Goal: Task Accomplishment & Management: Complete application form

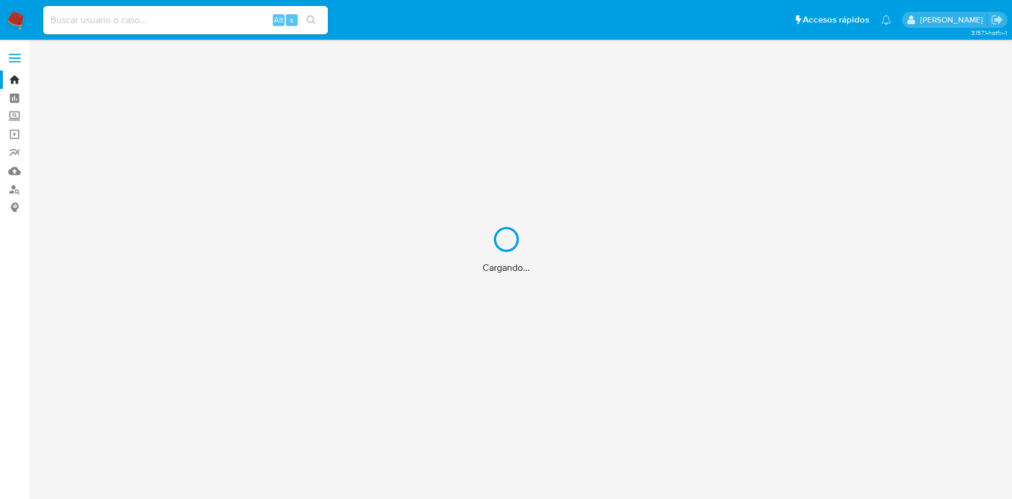
click at [9, 154] on div "Cargando..." at bounding box center [506, 249] width 1012 height 499
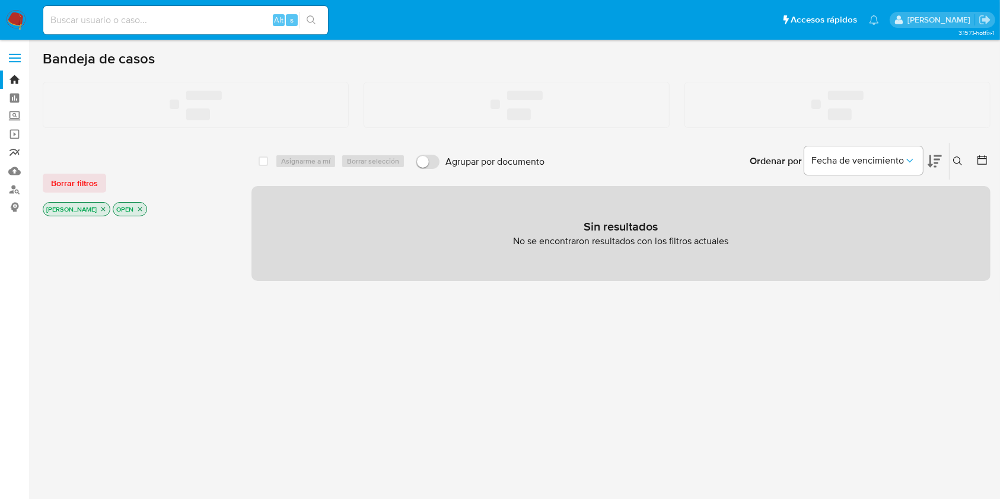
click at [12, 154] on link "Reportes" at bounding box center [70, 153] width 141 height 18
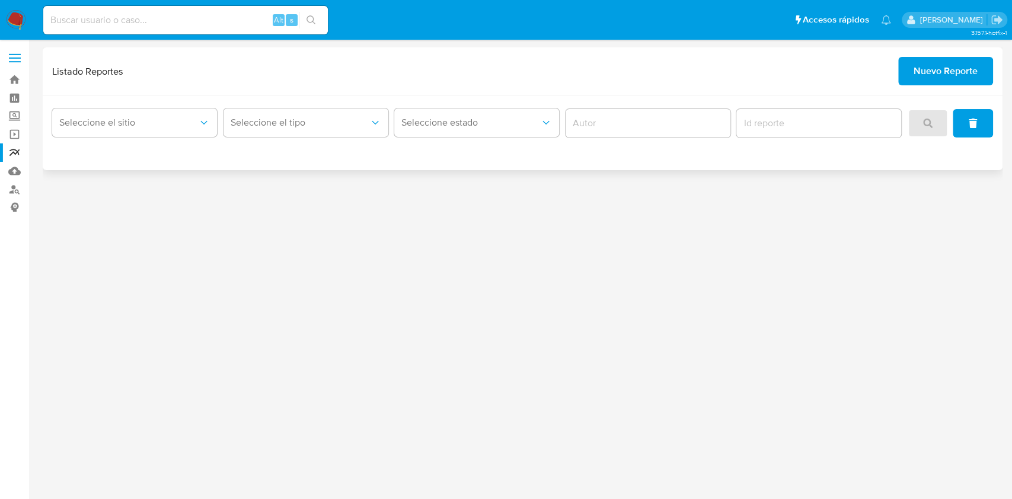
click at [956, 67] on span "Nuevo Reporte" at bounding box center [946, 71] width 64 height 26
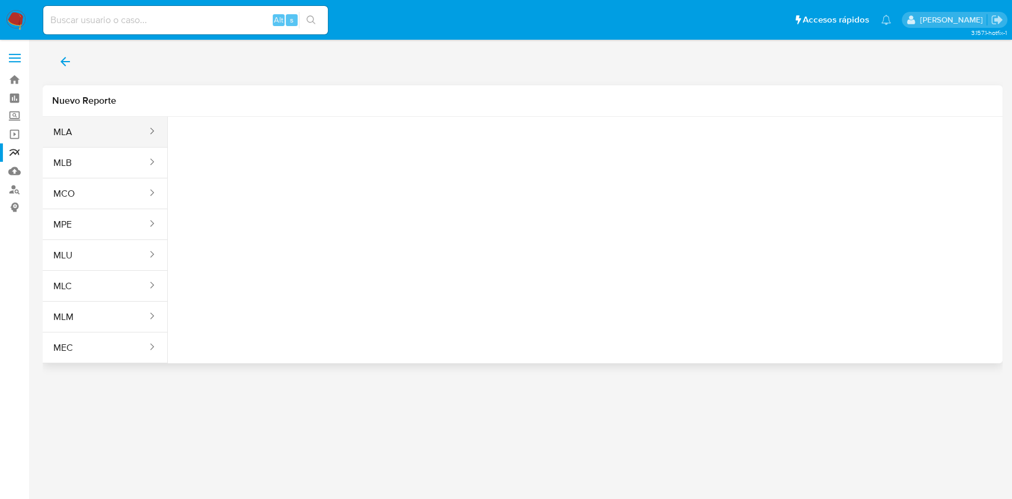
click at [84, 135] on button "MLA" at bounding box center [96, 132] width 106 height 28
click at [215, 148] on span "Seleccione una opcion" at bounding box center [236, 148] width 104 height 12
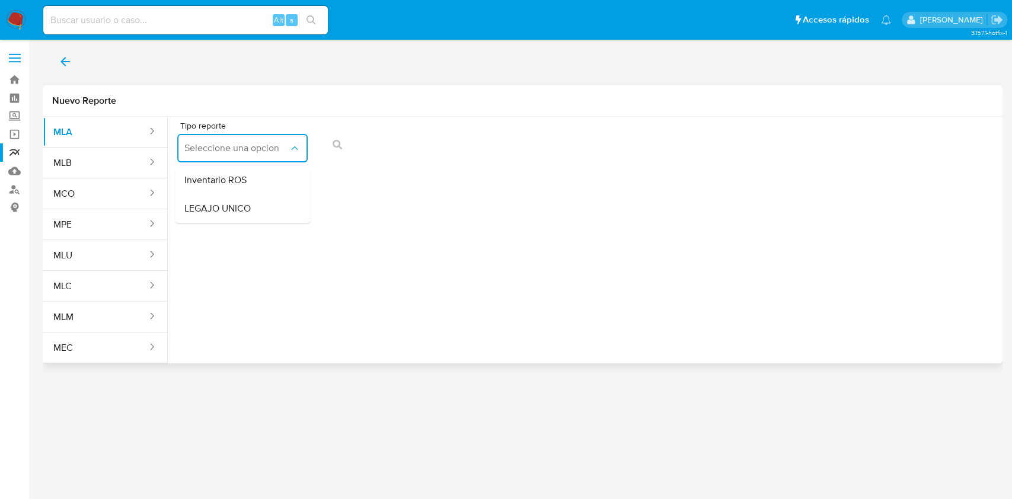
click at [216, 183] on span "Inventario ROS" at bounding box center [215, 180] width 62 height 12
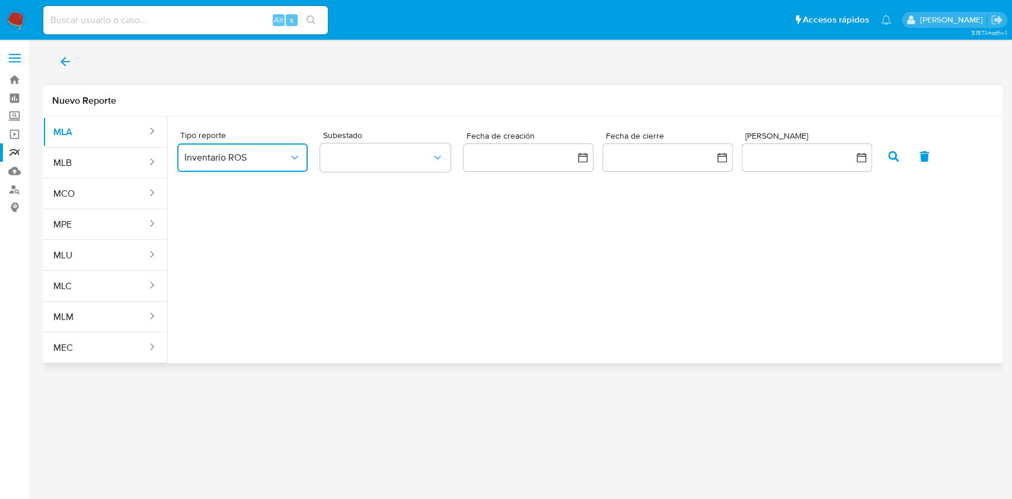
click at [286, 149] on button "Inventario ROS" at bounding box center [242, 158] width 130 height 28
drag, startPoint x: 270, startPoint y: 216, endPoint x: 282, endPoint y: 212, distance: 12.6
click at [270, 217] on div "LEGAJO UNICO" at bounding box center [238, 218] width 109 height 28
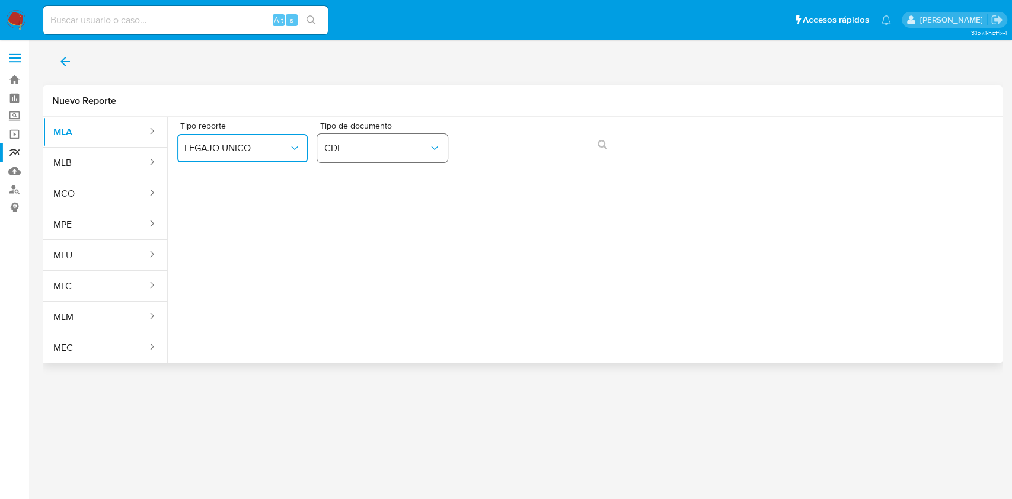
click at [389, 161] on button "CDI" at bounding box center [382, 148] width 130 height 28
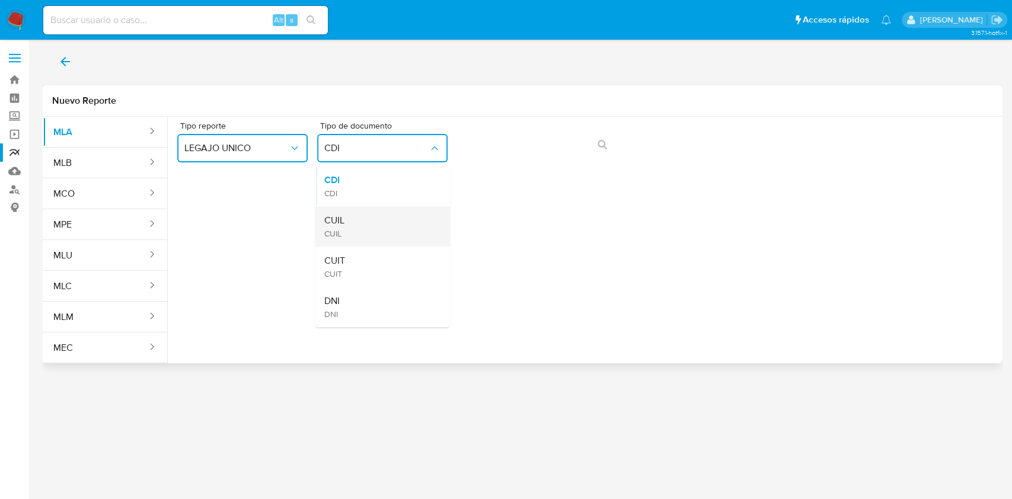
click at [374, 232] on div "CUIL CUIL" at bounding box center [378, 226] width 109 height 40
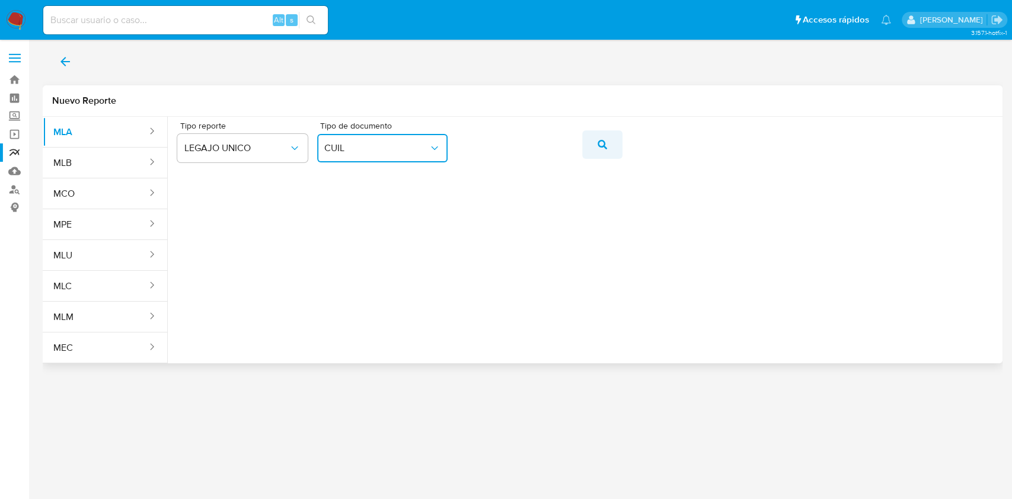
click at [599, 149] on icon "action-search" at bounding box center [602, 144] width 9 height 9
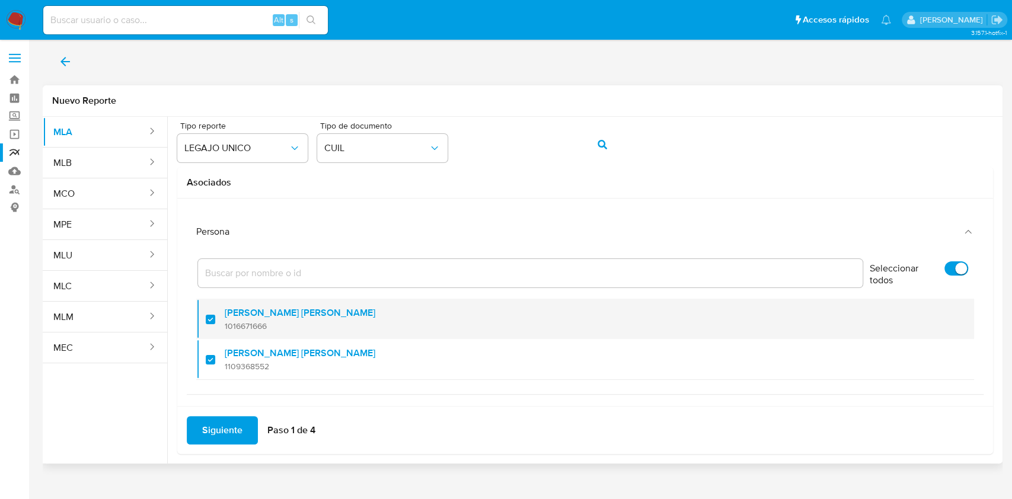
click at [208, 314] on div at bounding box center [215, 319] width 19 height 28
checkbox input "false"
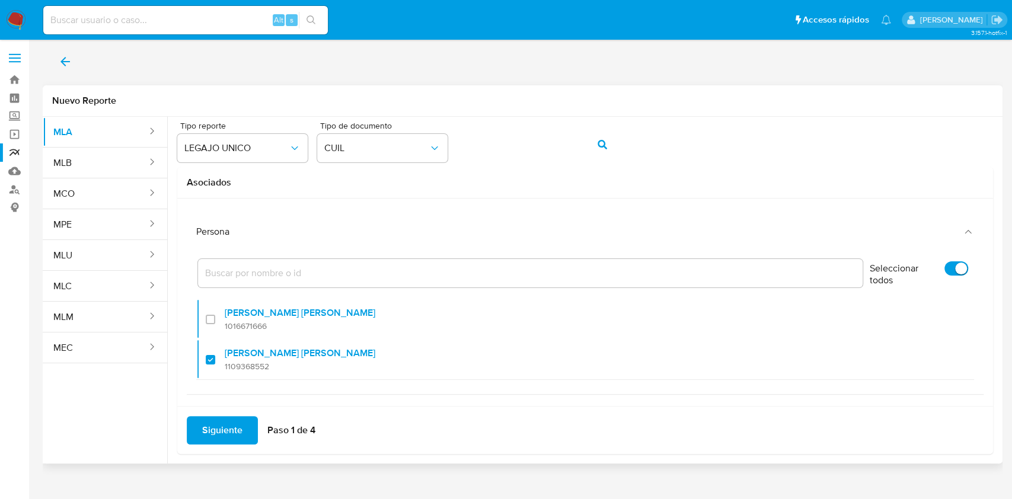
click at [204, 429] on span "Siguiente" at bounding box center [222, 431] width 40 height 26
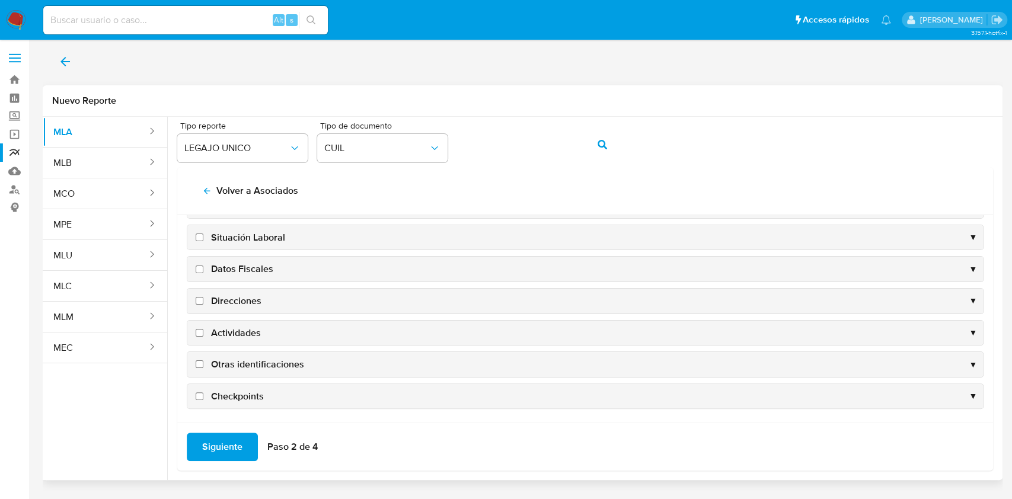
scroll to position [114, 0]
click at [246, 266] on span "Datos Fiscales" at bounding box center [242, 268] width 62 height 13
click at [203, 266] on input "Datos Fiscales" at bounding box center [200, 269] width 8 height 8
checkbox input "true"
click at [235, 307] on div "Direcciones ▼" at bounding box center [585, 300] width 796 height 25
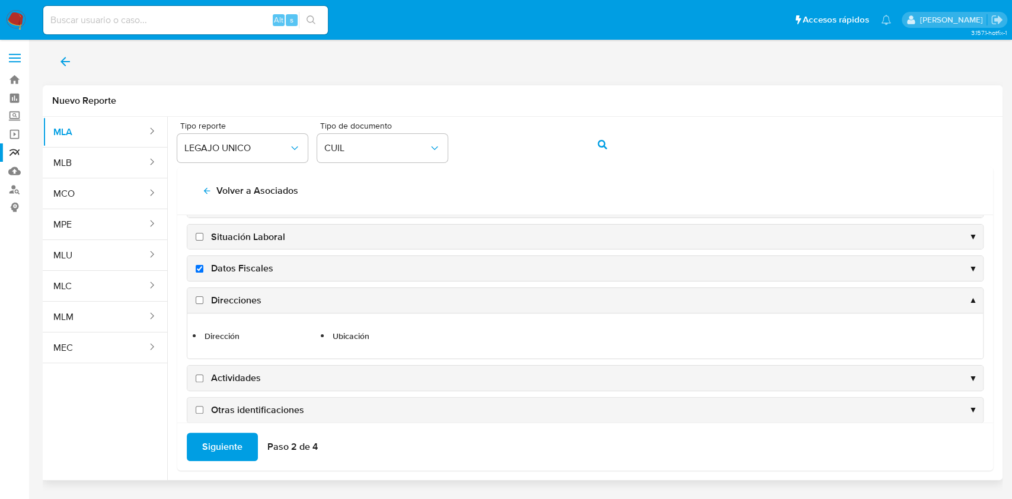
click at [238, 297] on span "Direcciones" at bounding box center [236, 300] width 50 height 13
click at [203, 297] on input "Direcciones" at bounding box center [200, 301] width 8 height 8
checkbox input "true"
click at [255, 331] on li "Dirección" at bounding box center [265, 336] width 125 height 15
click at [373, 304] on div "Direcciones ▲" at bounding box center [585, 300] width 796 height 25
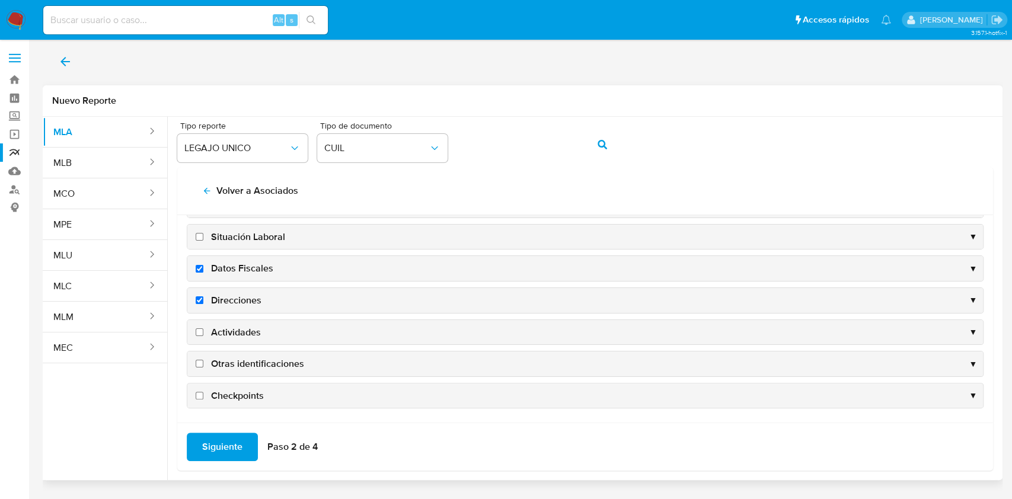
click at [237, 331] on span "Actividades" at bounding box center [236, 332] width 50 height 13
click at [203, 331] on input "Actividades" at bounding box center [200, 333] width 8 height 8
checkbox input "true"
click at [247, 358] on span "Otras identificaciones" at bounding box center [257, 364] width 93 height 13
click at [203, 360] on input "Otras identificaciones" at bounding box center [200, 364] width 8 height 8
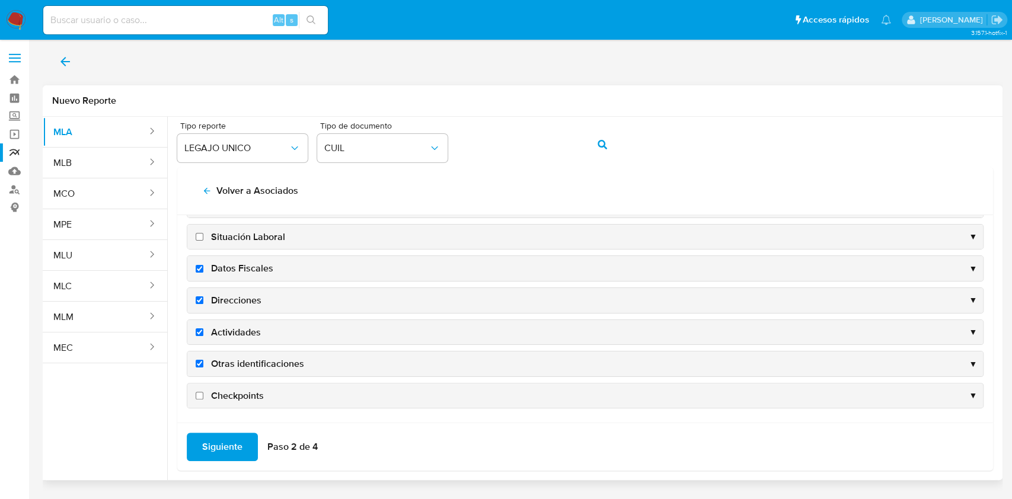
checkbox input "true"
click at [252, 240] on span "Situación Laboral" at bounding box center [248, 237] width 74 height 13
click at [203, 240] on input "Situación Laboral" at bounding box center [200, 237] width 8 height 8
click at [257, 237] on span "Situación Laboral" at bounding box center [248, 237] width 74 height 13
click at [203, 237] on input "Situación Laboral" at bounding box center [200, 237] width 8 height 8
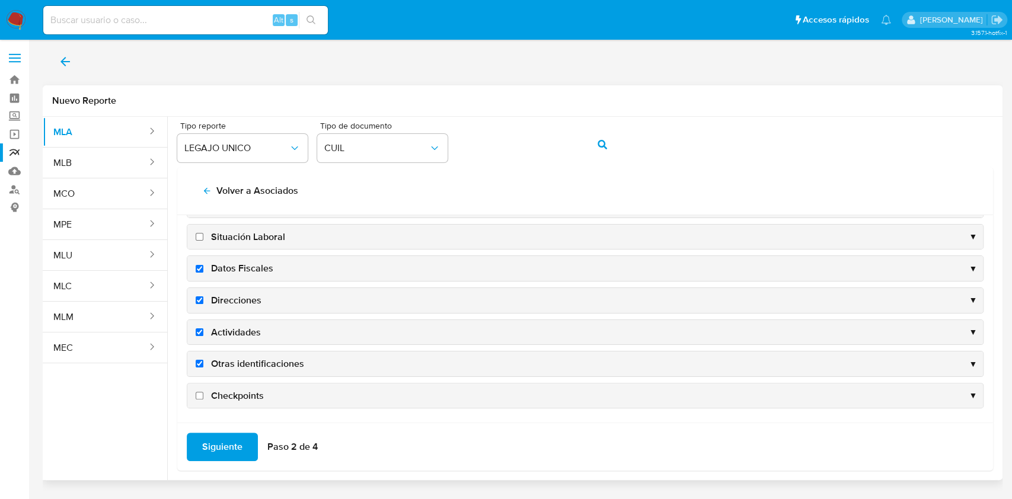
click at [257, 237] on span "Situación Laboral" at bounding box center [248, 237] width 74 height 13
click at [203, 237] on input "Situación Laboral" at bounding box center [200, 237] width 8 height 8
checkbox input "true"
click at [224, 444] on span "Siguiente" at bounding box center [222, 447] width 40 height 26
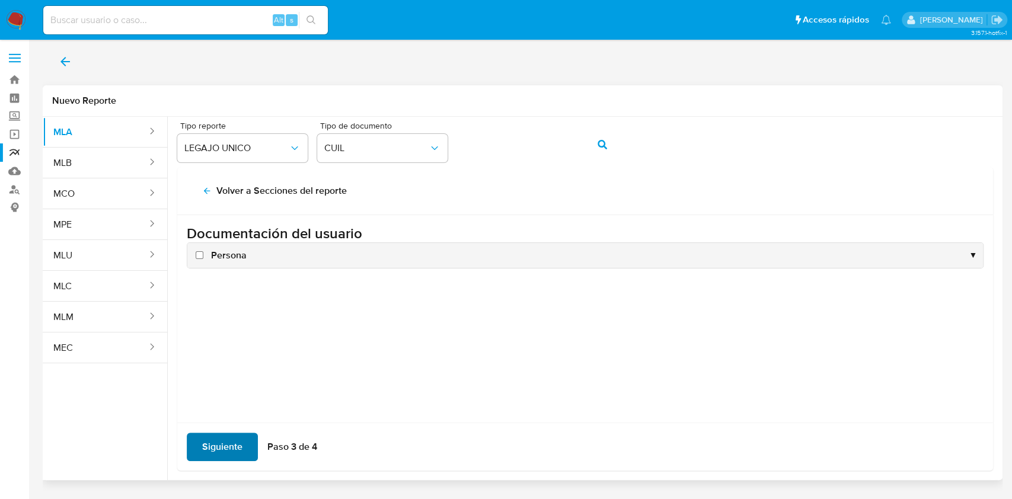
scroll to position [0, 0]
click at [216, 249] on span "Persona" at bounding box center [229, 255] width 36 height 13
click at [203, 251] on input "Persona" at bounding box center [200, 255] width 8 height 8
checkbox input "true"
click at [224, 449] on span "Siguiente" at bounding box center [222, 447] width 40 height 26
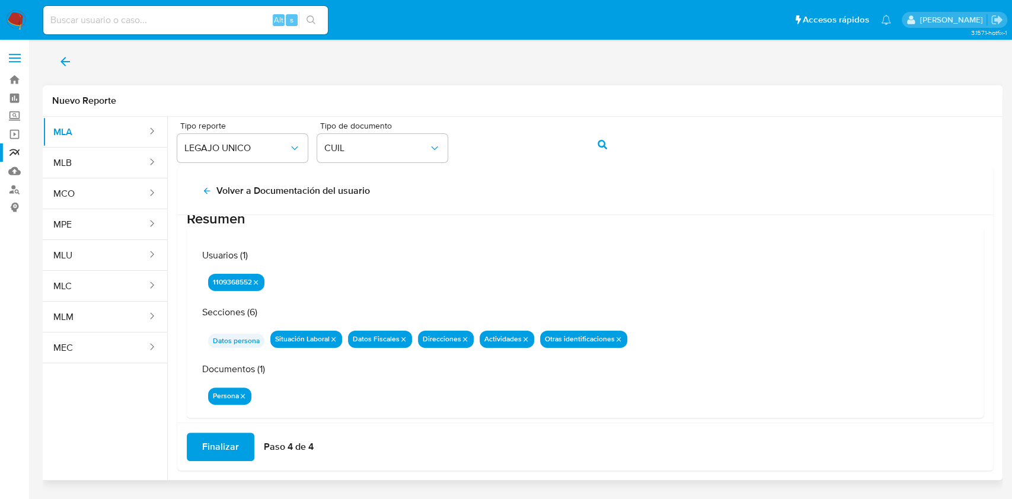
scroll to position [38, 0]
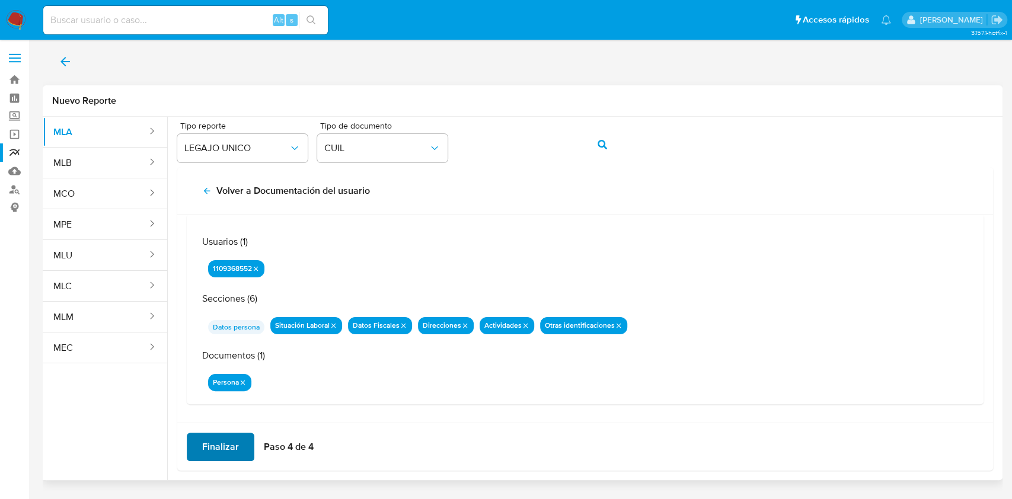
click at [218, 445] on span "Finalizar" at bounding box center [220, 447] width 37 height 26
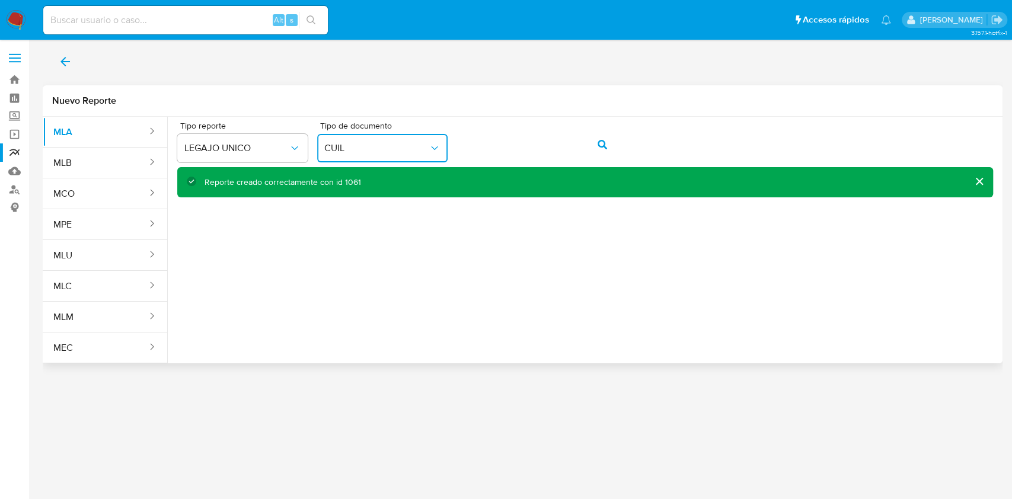
drag, startPoint x: 394, startPoint y: 149, endPoint x: 451, endPoint y: 151, distance: 57.0
click at [394, 149] on span "CUIL" at bounding box center [376, 148] width 104 height 12
click at [401, 133] on div "Tipo reporte LEGAJO UNICO Tipo de documento CUIL" at bounding box center [585, 145] width 816 height 46
click at [581, 144] on div "Tipo reporte LEGAJO UNICO Tipo de documento CUIL" at bounding box center [585, 145] width 816 height 46
click at [607, 142] on button "action-search" at bounding box center [602, 144] width 40 height 28
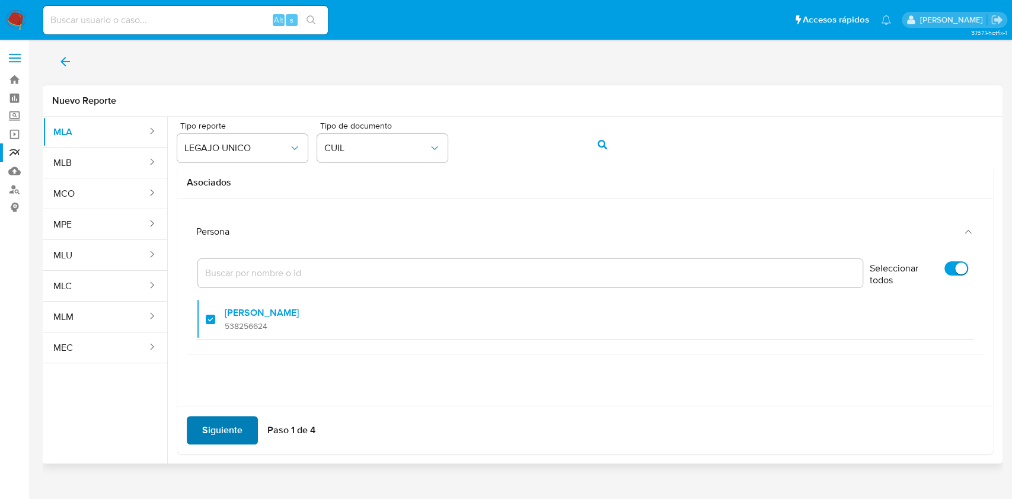
click at [210, 418] on span "Siguiente" at bounding box center [222, 431] width 40 height 26
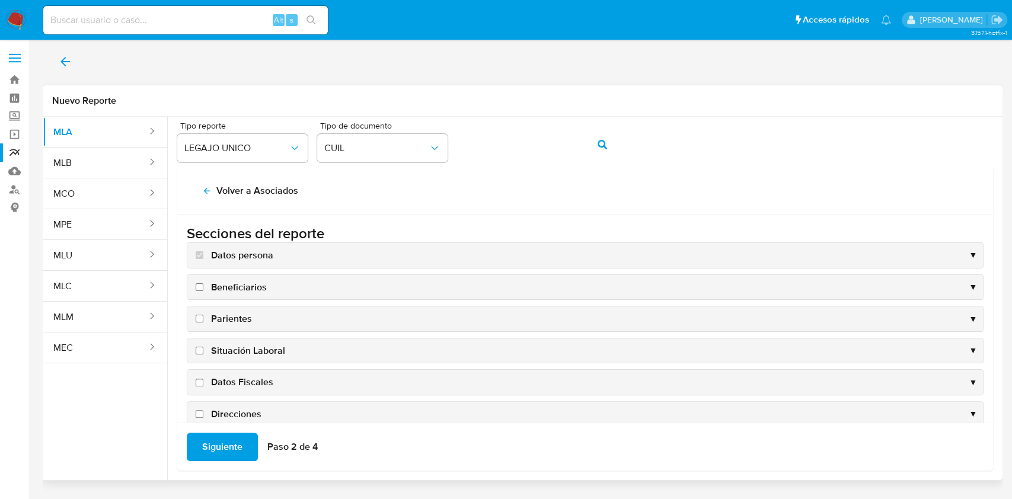
click at [253, 353] on span "Situación Laboral" at bounding box center [248, 351] width 74 height 13
click at [203, 353] on input "Situación Laboral" at bounding box center [200, 351] width 8 height 8
checkbox input "true"
click at [242, 381] on span "Datos Fiscales" at bounding box center [242, 382] width 62 height 13
click at [203, 381] on input "Datos Fiscales" at bounding box center [200, 383] width 8 height 8
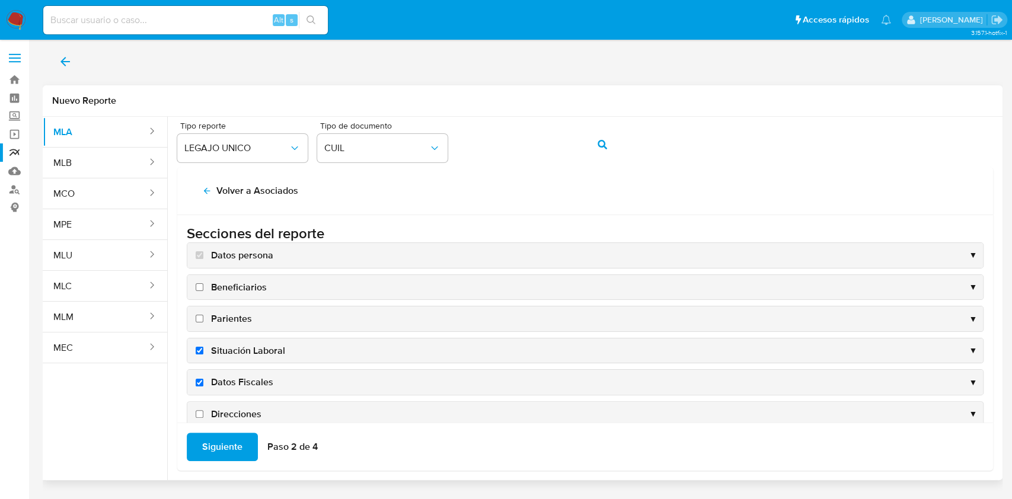
checkbox input "true"
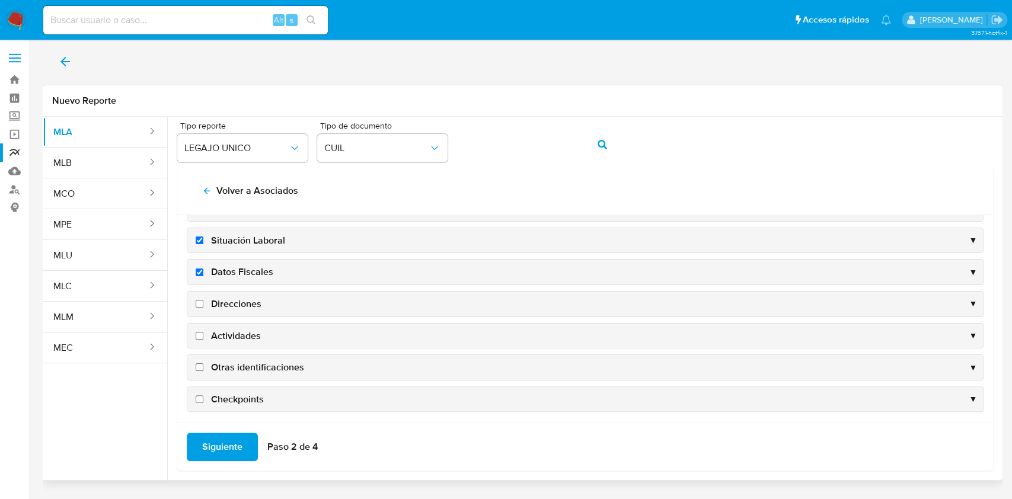
scroll to position [114, 0]
click at [237, 300] on span "Direcciones" at bounding box center [236, 300] width 50 height 13
click at [203, 300] on input "Direcciones" at bounding box center [200, 301] width 8 height 8
checkbox input "true"
click at [246, 326] on span "Actividades" at bounding box center [236, 332] width 50 height 13
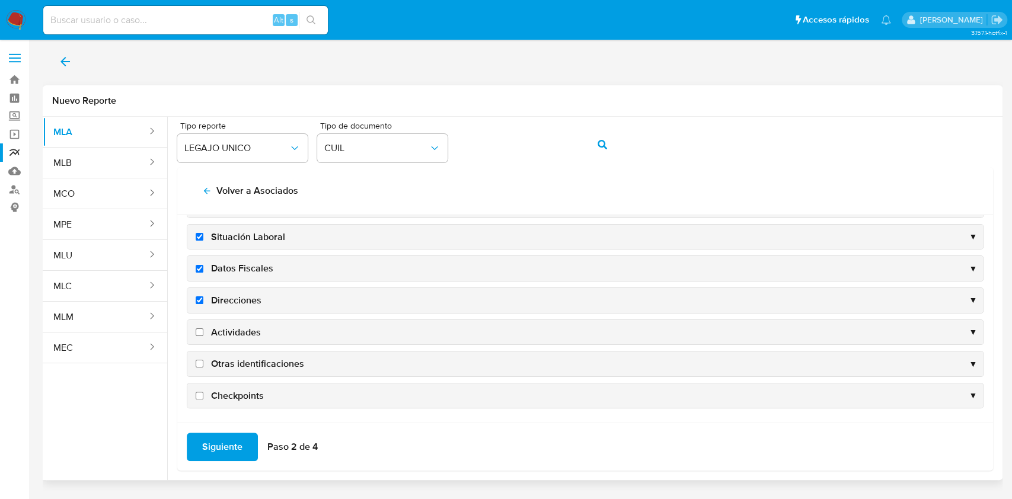
click at [203, 329] on input "Actividades" at bounding box center [200, 333] width 8 height 8
checkbox input "true"
click at [254, 369] on span "Otras identificaciones" at bounding box center [257, 364] width 93 height 13
click at [203, 368] on input "Otras identificaciones" at bounding box center [200, 364] width 8 height 8
checkbox input "true"
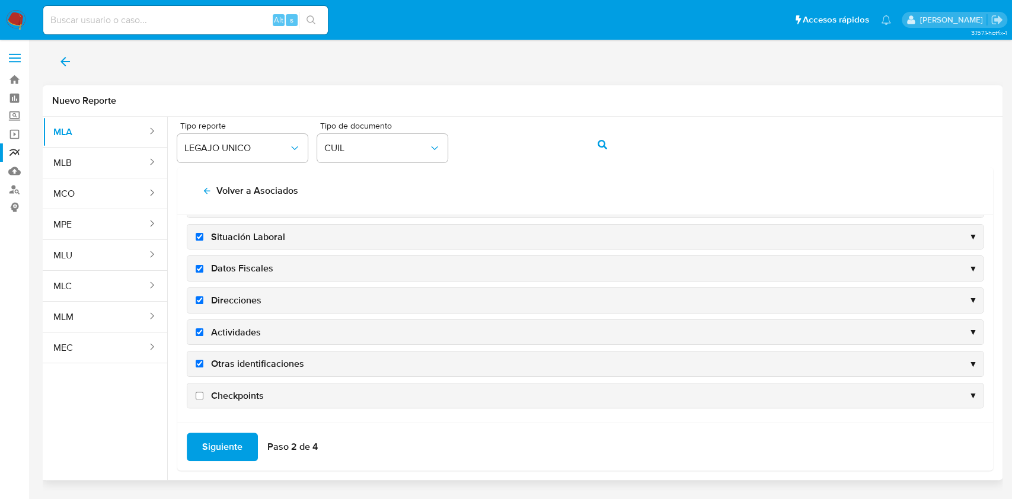
click at [235, 430] on div "Siguiente Paso 2 de 4" at bounding box center [585, 447] width 816 height 48
click at [230, 444] on span "Siguiente" at bounding box center [222, 447] width 40 height 26
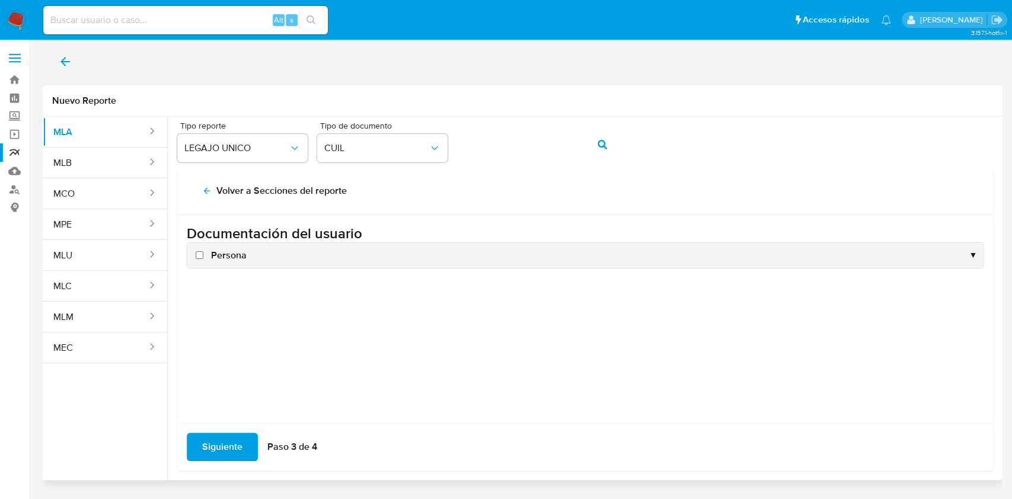
scroll to position [0, 0]
click at [228, 438] on span "Siguiente" at bounding box center [222, 447] width 40 height 26
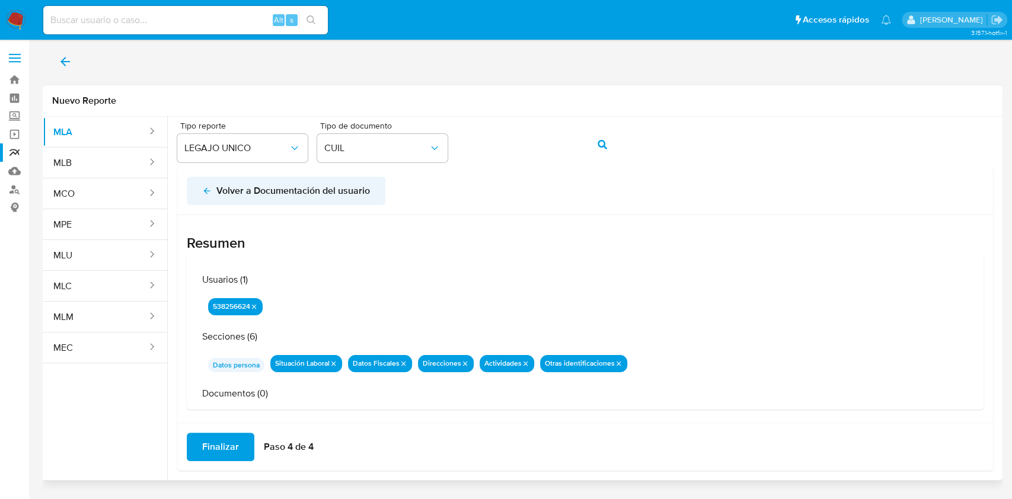
click at [210, 178] on span "Volver a Documentación del usuario" at bounding box center [286, 191] width 168 height 26
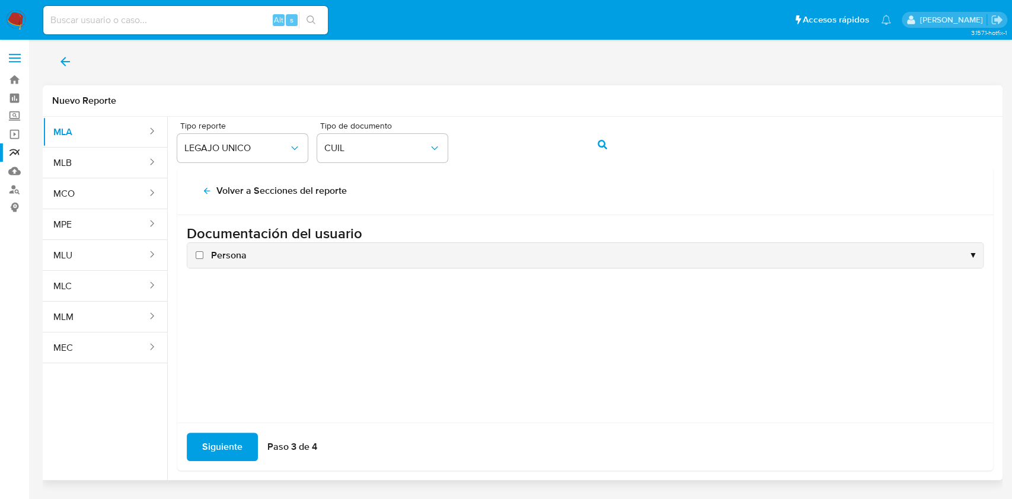
click at [213, 252] on span "Persona" at bounding box center [229, 255] width 36 height 13
click at [203, 252] on input "Persona" at bounding box center [200, 255] width 8 height 8
checkbox input "true"
click at [234, 430] on div "Siguiente Paso 3 de 4" at bounding box center [585, 447] width 816 height 48
click at [231, 453] on span "Siguiente" at bounding box center [222, 447] width 40 height 26
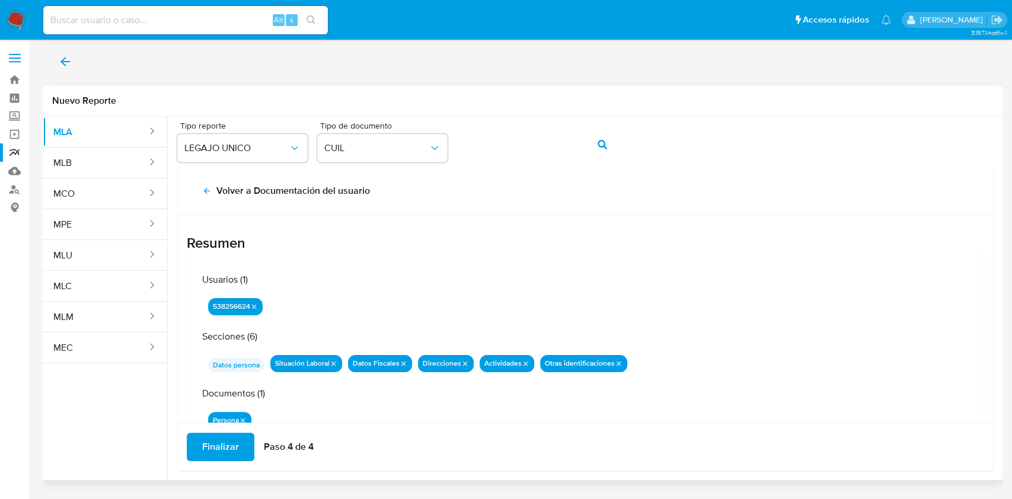
click at [229, 450] on span "Finalizar" at bounding box center [220, 447] width 37 height 26
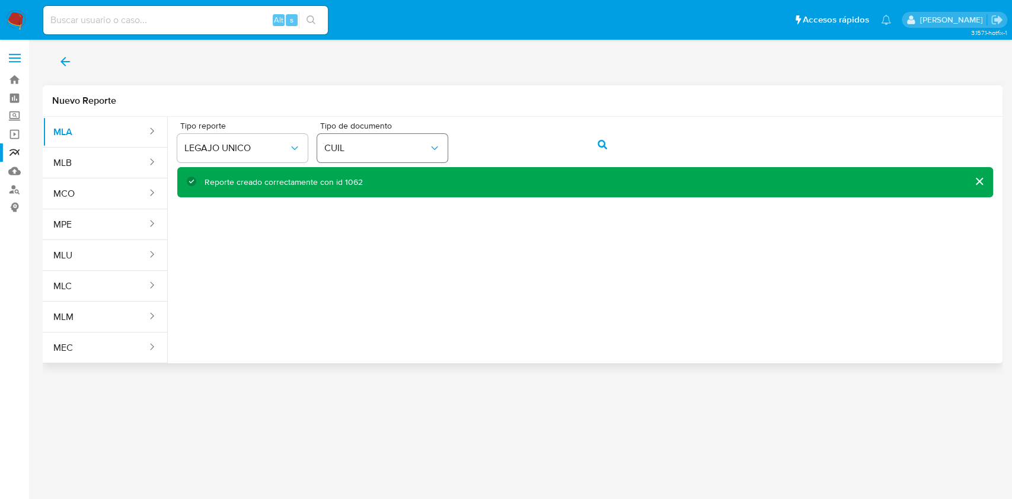
click at [432, 147] on div "Tipo reporte LEGAJO UNICO Tipo de documento CUIL" at bounding box center [585, 145] width 816 height 46
click at [595, 146] on button "action-search" at bounding box center [602, 144] width 40 height 28
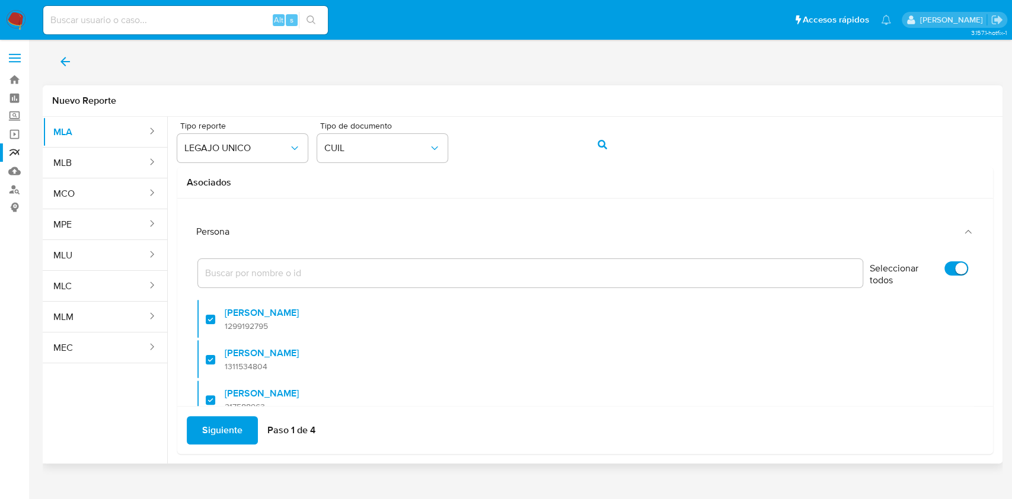
click at [945, 270] on input "Seleccionar todos" at bounding box center [957, 269] width 24 height 14
checkbox input "false"
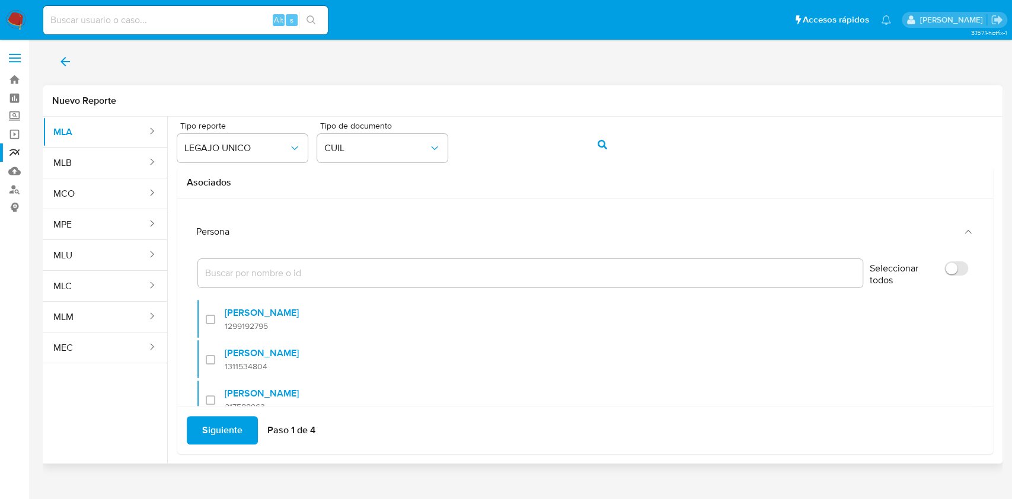
checkbox input "false"
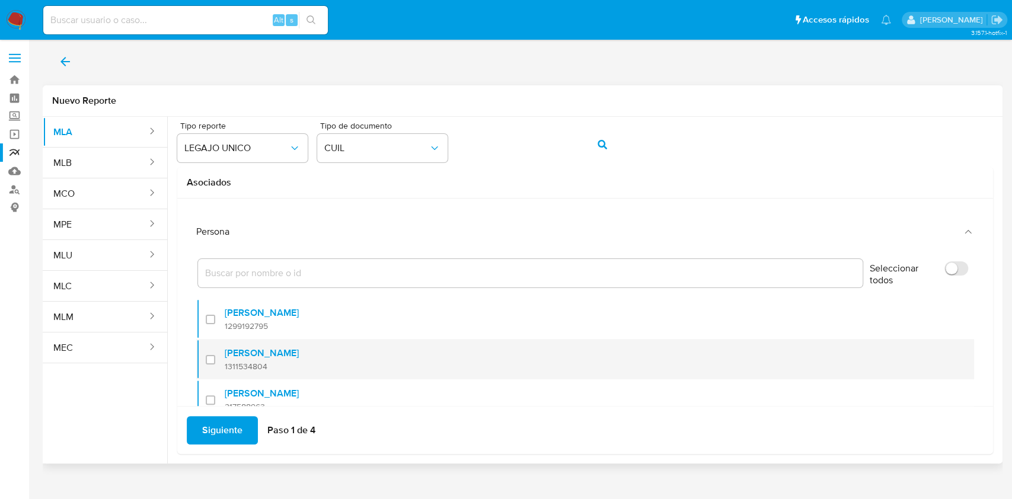
click at [212, 361] on div at bounding box center [215, 360] width 19 height 28
checkbox input "true"
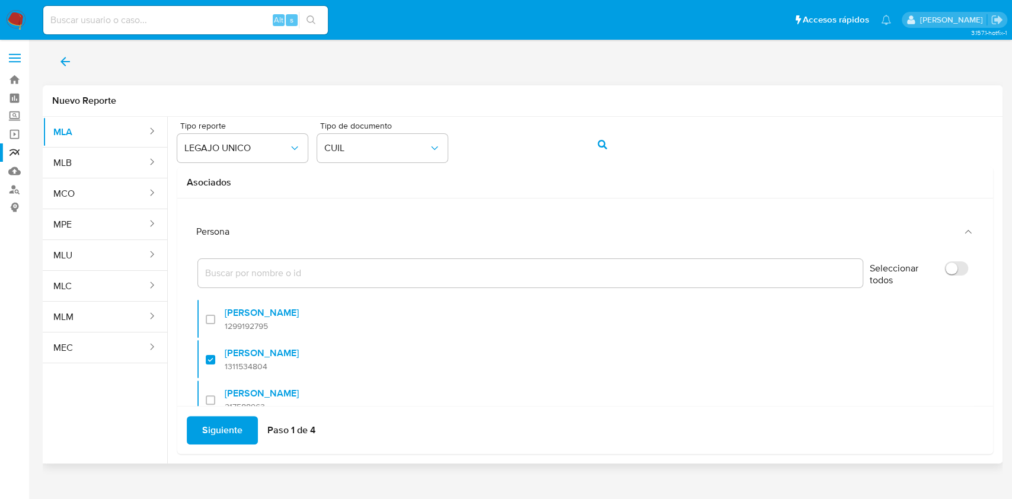
click at [209, 438] on span "Siguiente" at bounding box center [222, 431] width 40 height 26
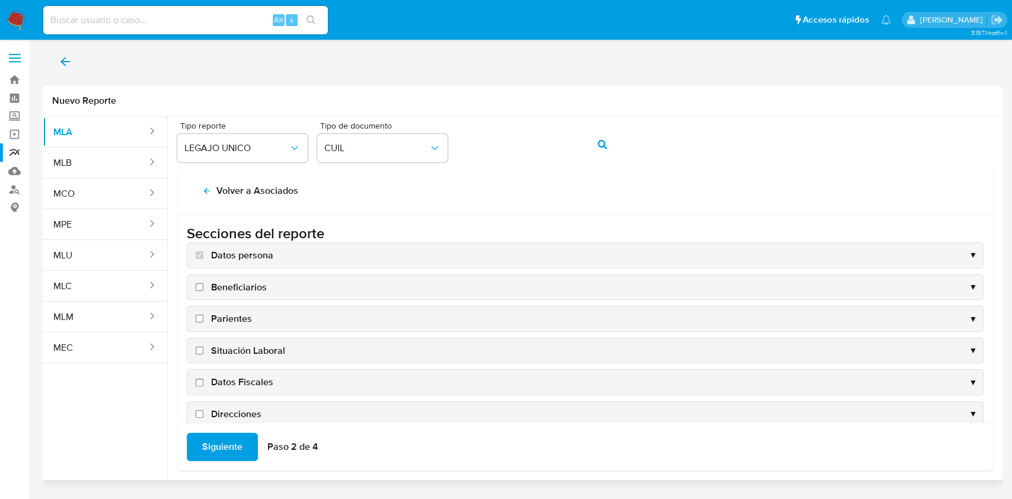
click at [262, 349] on span "Situación Laboral" at bounding box center [248, 351] width 74 height 13
click at [203, 349] on input "Situación Laboral" at bounding box center [200, 351] width 8 height 8
checkbox input "true"
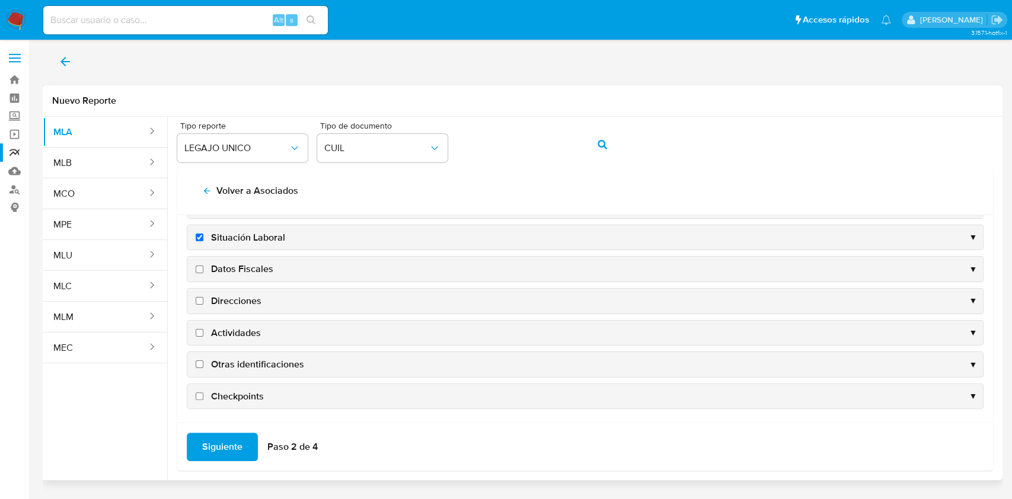
scroll to position [114, 0]
click at [246, 276] on div "Datos Fiscales ▼" at bounding box center [585, 268] width 796 height 25
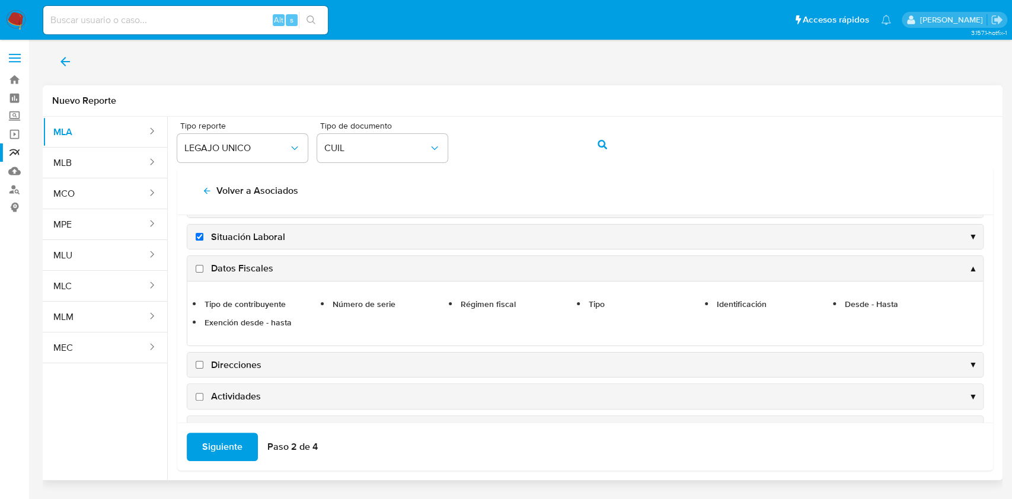
click at [259, 269] on span "Datos Fiscales" at bounding box center [242, 268] width 62 height 13
click at [203, 269] on input "Datos Fiscales" at bounding box center [200, 269] width 8 height 8
checkbox input "true"
click at [242, 363] on span "Direcciones" at bounding box center [236, 365] width 50 height 13
click at [203, 363] on input "Direcciones" at bounding box center [200, 365] width 8 height 8
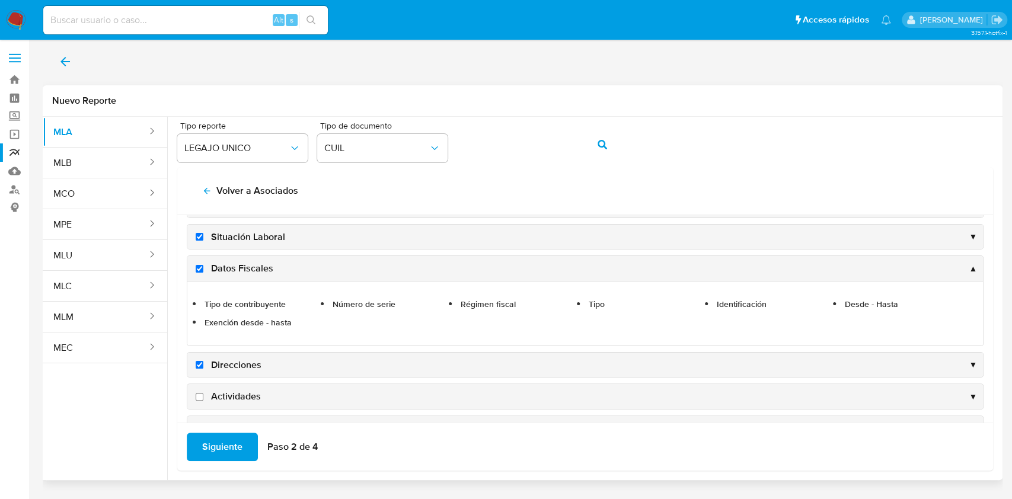
checkbox input "true"
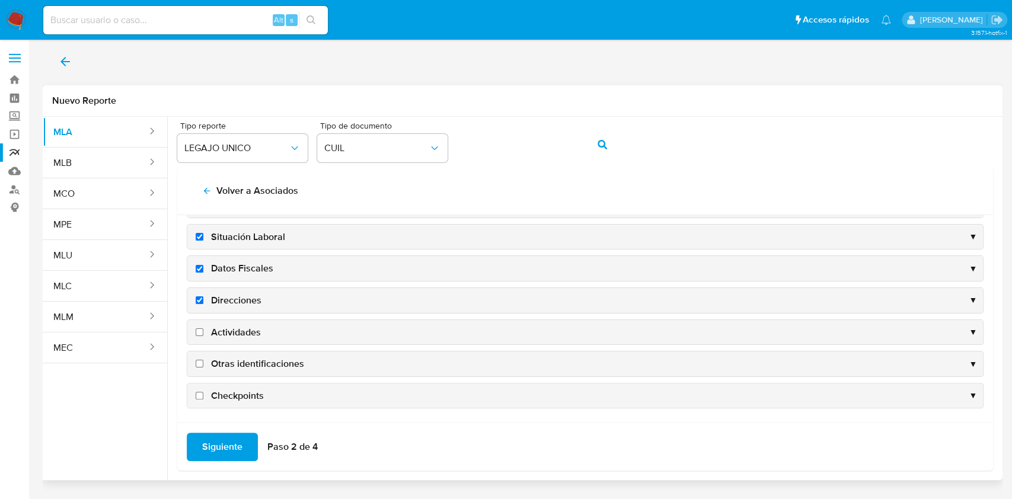
click at [237, 326] on span "Actividades" at bounding box center [236, 332] width 50 height 13
click at [203, 329] on input "Actividades" at bounding box center [200, 333] width 8 height 8
checkbox input "true"
click at [247, 363] on span "Otras identificaciones" at bounding box center [257, 364] width 93 height 13
click at [203, 363] on input "Otras identificaciones" at bounding box center [200, 364] width 8 height 8
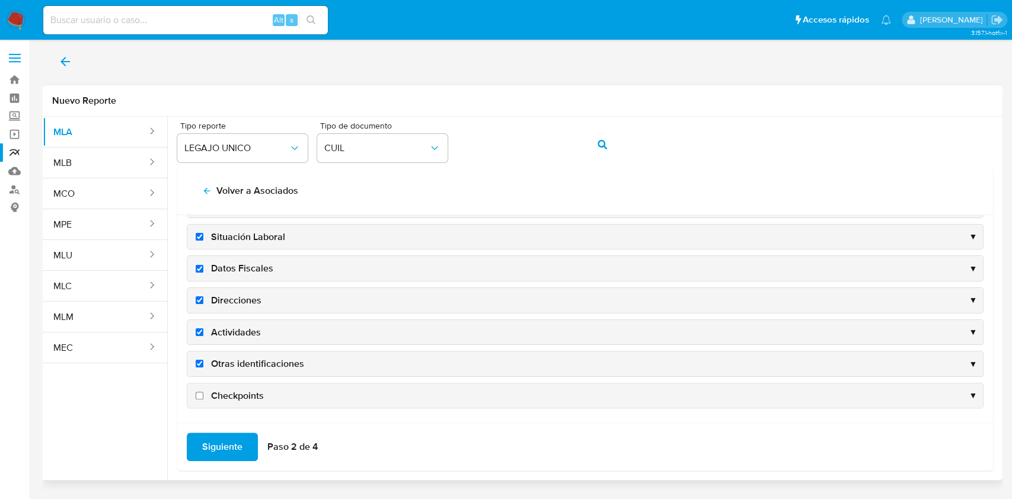
checkbox input "true"
click at [237, 448] on span "Siguiente" at bounding box center [222, 447] width 40 height 26
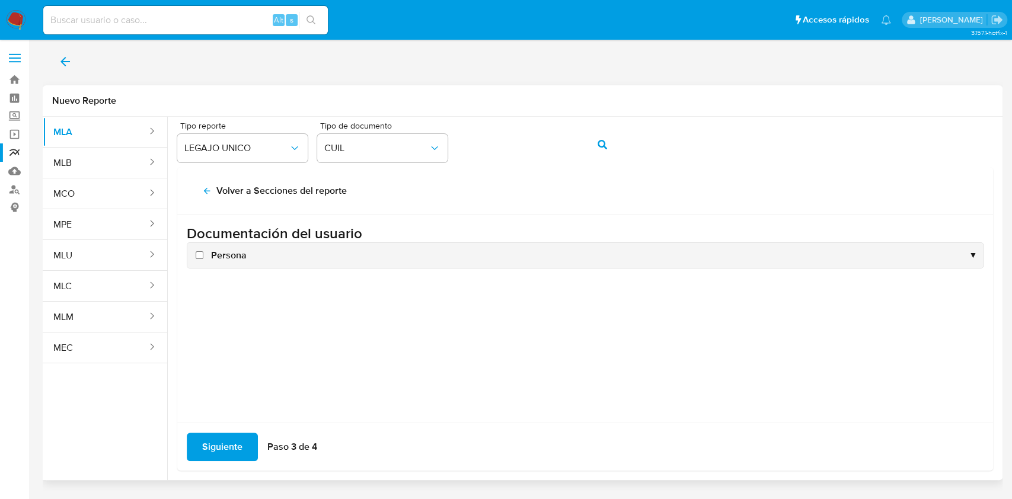
scroll to position [0, 0]
click at [228, 255] on span "Persona" at bounding box center [229, 255] width 36 height 13
click at [203, 255] on input "Persona" at bounding box center [200, 255] width 8 height 8
checkbox input "true"
click at [225, 449] on span "Siguiente" at bounding box center [222, 447] width 40 height 26
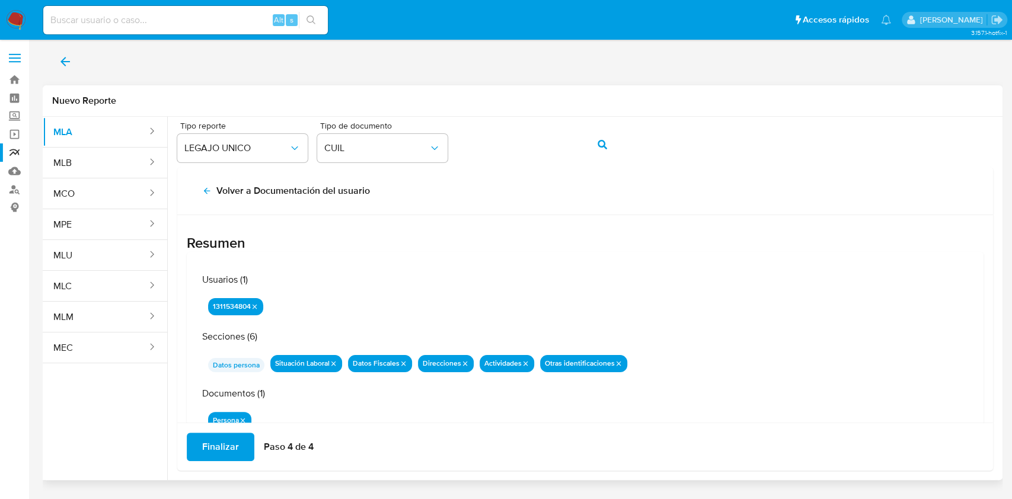
click at [225, 449] on span "Finalizar" at bounding box center [220, 447] width 37 height 26
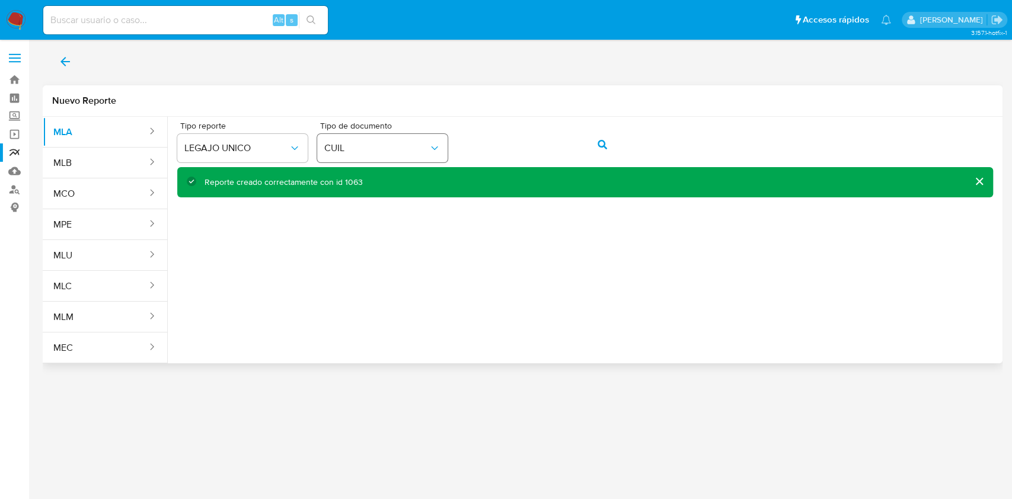
click at [380, 142] on div "Tipo reporte LEGAJO UNICO Tipo de documento CUIL" at bounding box center [585, 145] width 816 height 46
drag, startPoint x: 590, startPoint y: 149, endPoint x: 599, endPoint y: 143, distance: 11.0
click at [592, 149] on button "action-search" at bounding box center [602, 144] width 40 height 28
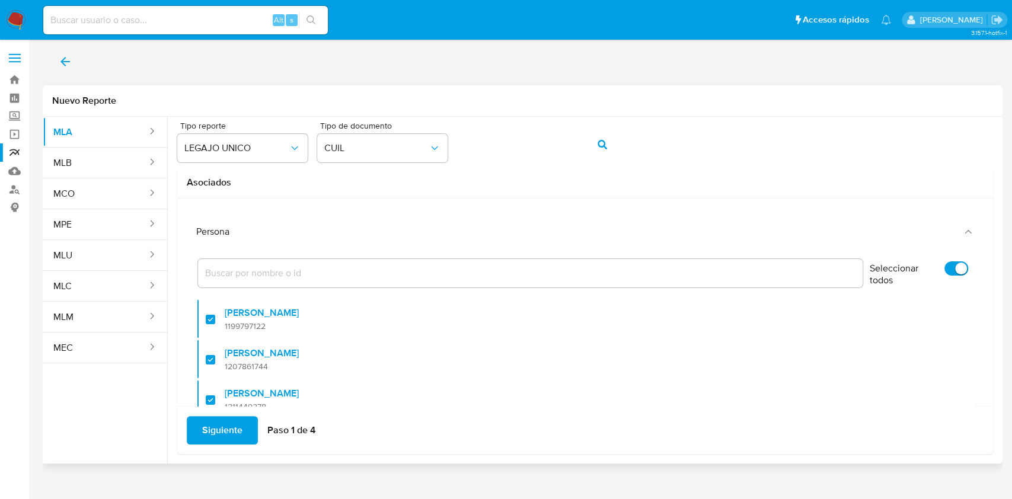
click at [945, 268] on input "Seleccionar todos" at bounding box center [957, 269] width 24 height 14
checkbox input "false"
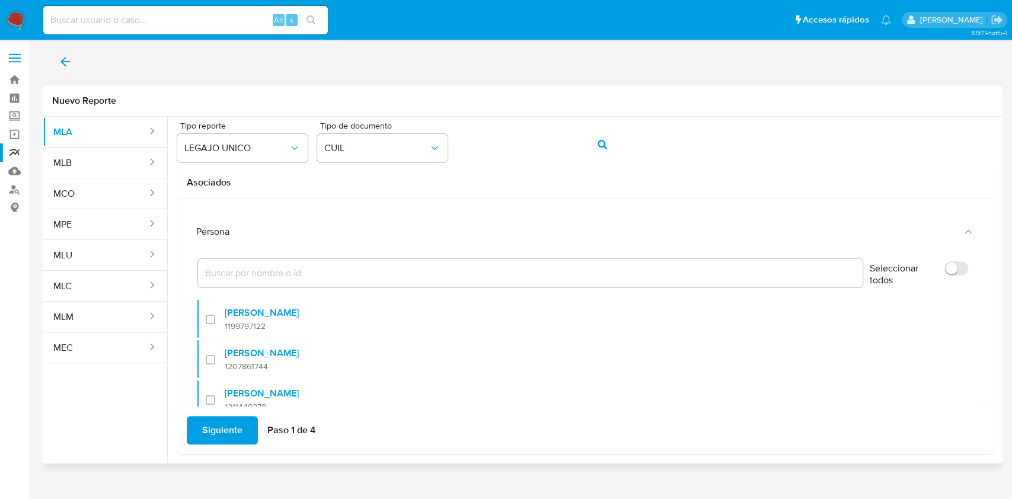
checkbox input "false"
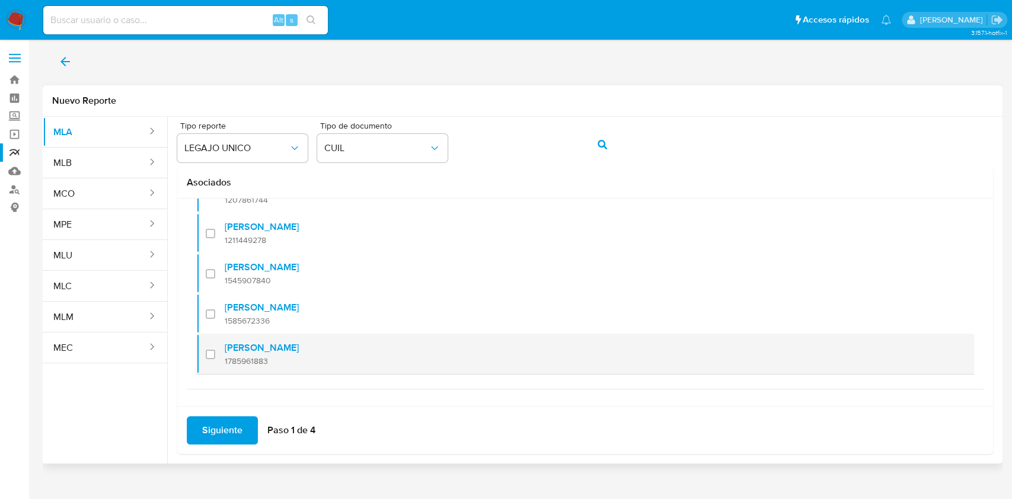
scroll to position [161, 0]
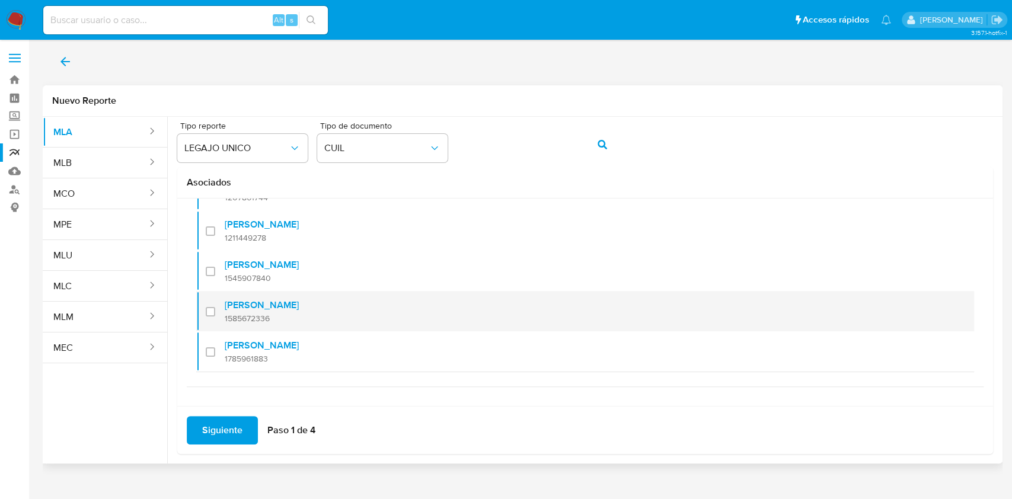
click at [210, 306] on div at bounding box center [215, 312] width 19 height 28
checkbox input "true"
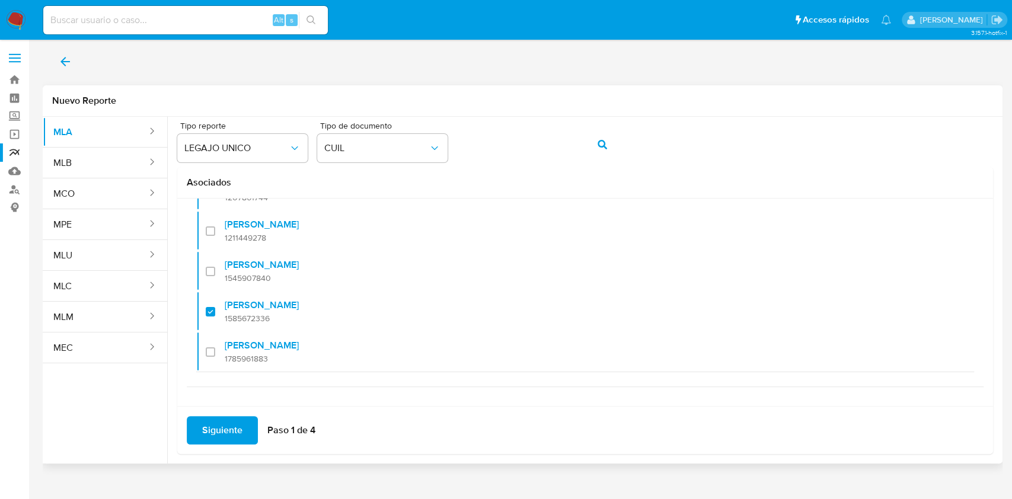
click at [226, 439] on span "Siguiente" at bounding box center [222, 431] width 40 height 26
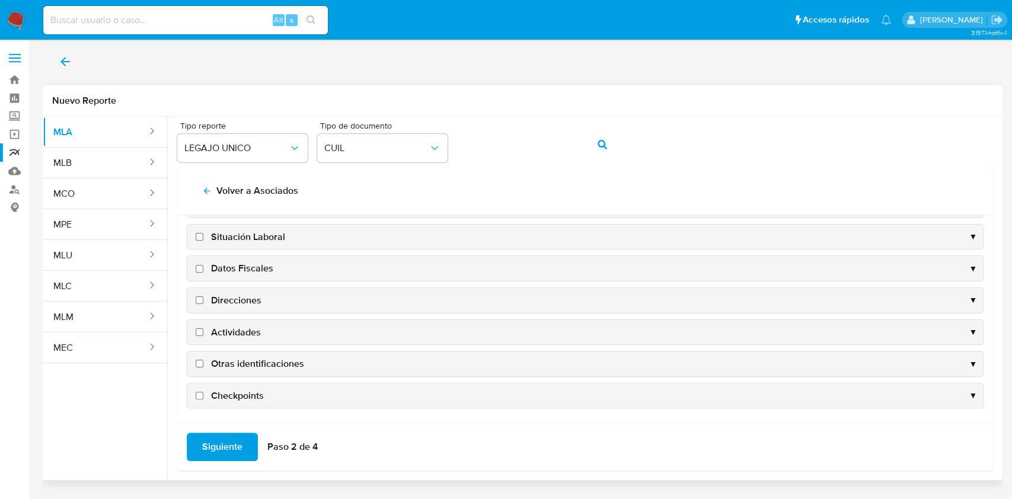
click at [251, 270] on span "Datos Fiscales" at bounding box center [242, 268] width 62 height 13
click at [203, 270] on input "Datos Fiscales" at bounding box center [200, 269] width 8 height 8
checkbox input "true"
click at [247, 303] on span "Direcciones" at bounding box center [236, 300] width 50 height 13
click at [203, 303] on input "Direcciones" at bounding box center [200, 301] width 8 height 8
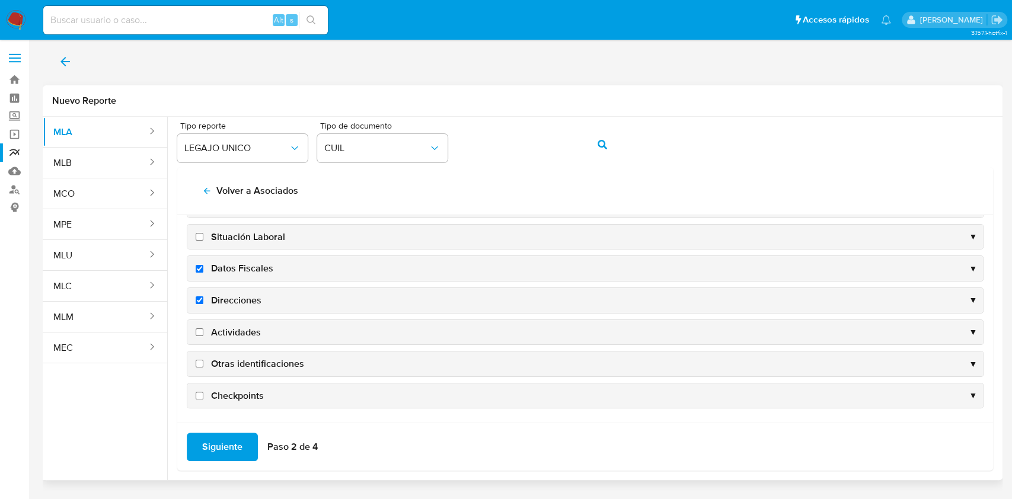
checkbox input "true"
click at [243, 330] on span "Actividades" at bounding box center [236, 332] width 50 height 13
click at [203, 330] on input "Actividades" at bounding box center [200, 333] width 8 height 8
checkbox input "true"
click at [247, 358] on span "Otras identificaciones" at bounding box center [257, 364] width 93 height 13
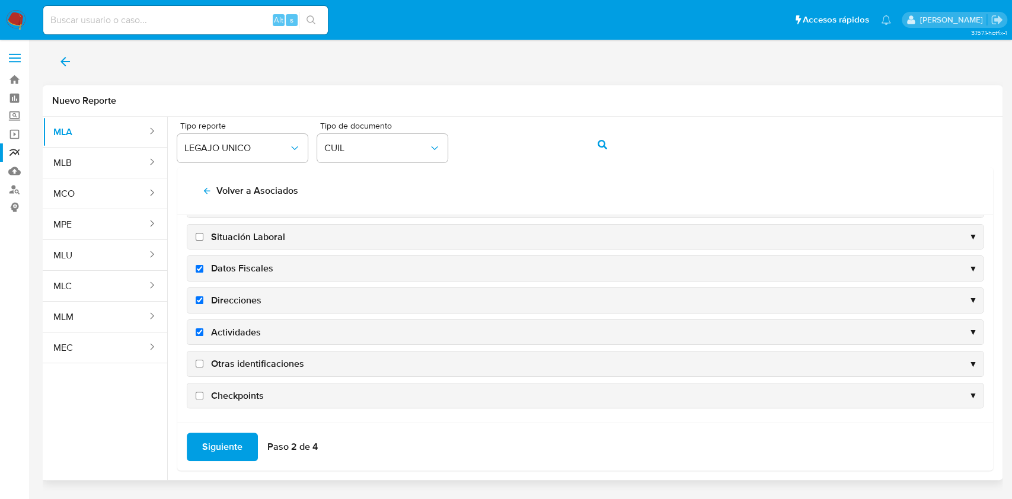
click at [203, 360] on input "Otras identificaciones" at bounding box center [200, 364] width 8 height 8
checkbox input "true"
click at [247, 235] on span "Situación Laboral" at bounding box center [248, 237] width 74 height 13
click at [203, 235] on input "Situación Laboral" at bounding box center [200, 237] width 8 height 8
checkbox input "true"
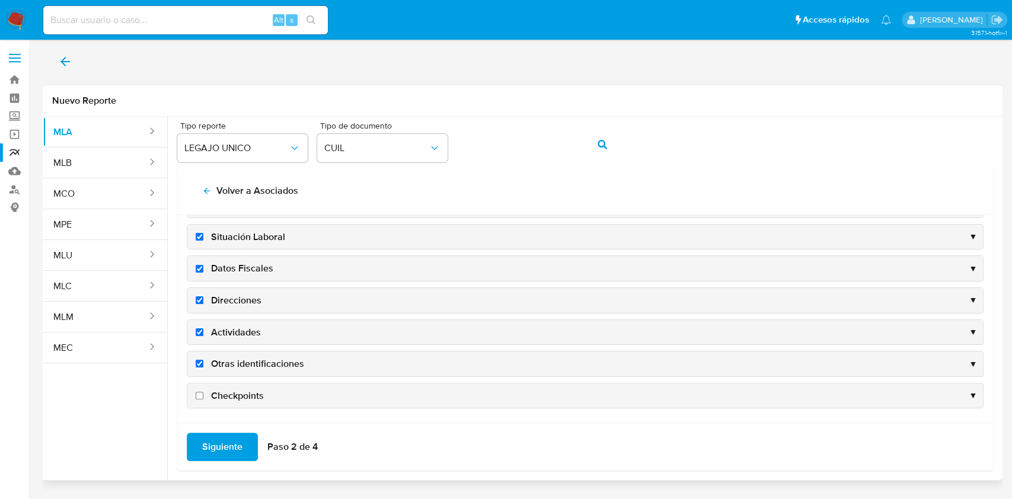
click at [228, 450] on span "Siguiente" at bounding box center [222, 447] width 40 height 26
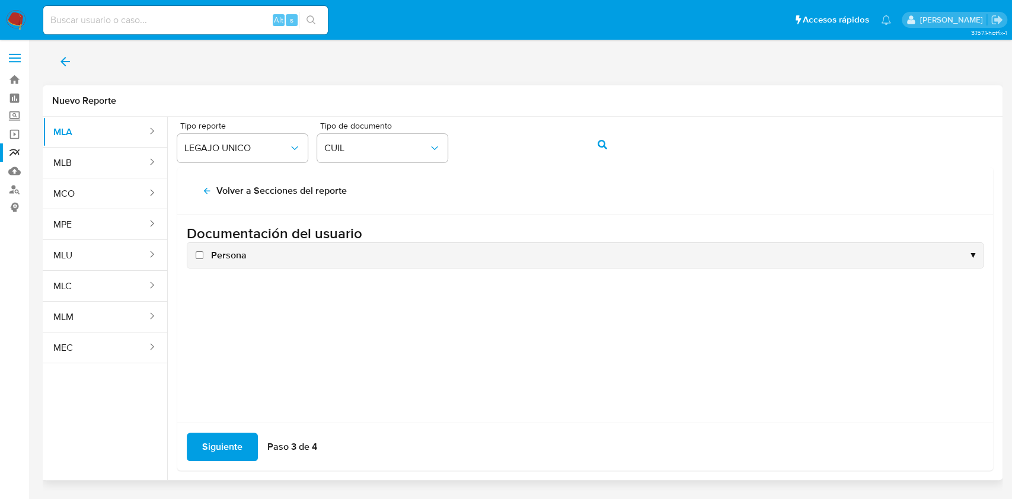
click at [231, 254] on span "Persona" at bounding box center [229, 255] width 36 height 13
click at [203, 254] on input "Persona" at bounding box center [200, 255] width 8 height 8
checkbox input "true"
click at [222, 444] on span "Siguiente" at bounding box center [222, 447] width 40 height 26
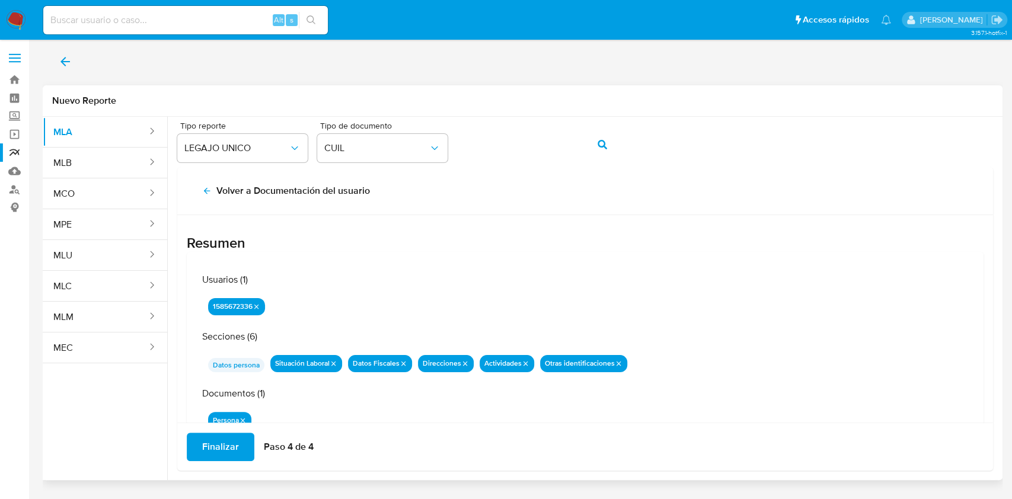
click at [222, 444] on span "Finalizar" at bounding box center [220, 447] width 37 height 26
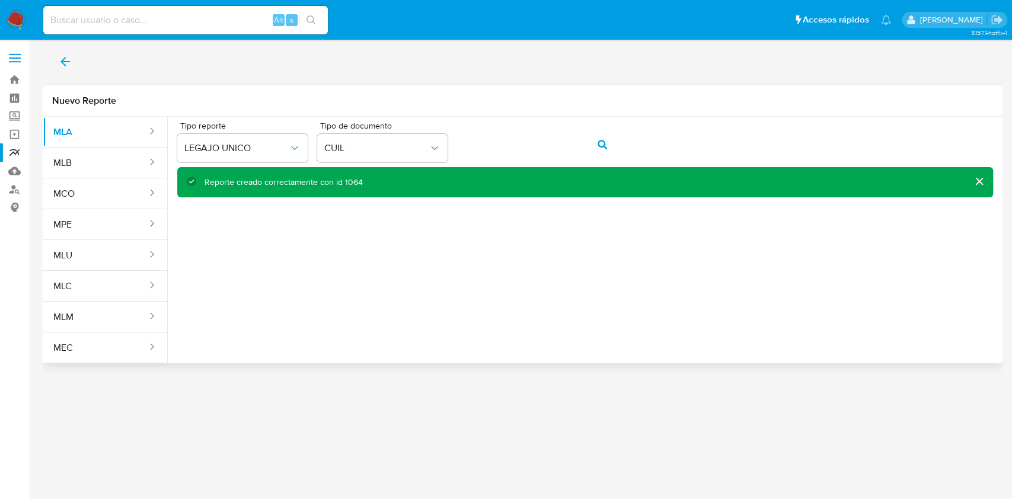
click at [420, 312] on div "Tipo reporte LEGAJO UNICO Tipo de documento CUIL Reporte creado correctamente c…" at bounding box center [585, 235] width 835 height 237
click at [579, 268] on div "Tipo reporte LEGAJO UNICO Tipo de documento CUIL Reporte creado correctamente c…" at bounding box center [585, 235] width 835 height 237
click at [75, 68] on button "back" at bounding box center [65, 61] width 45 height 28
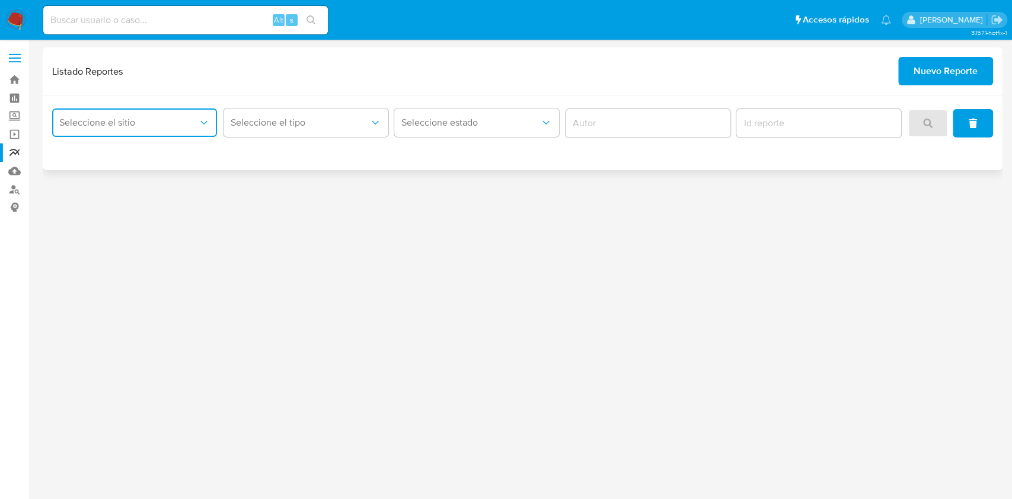
click at [137, 120] on span "Seleccione el sitio" at bounding box center [128, 123] width 139 height 12
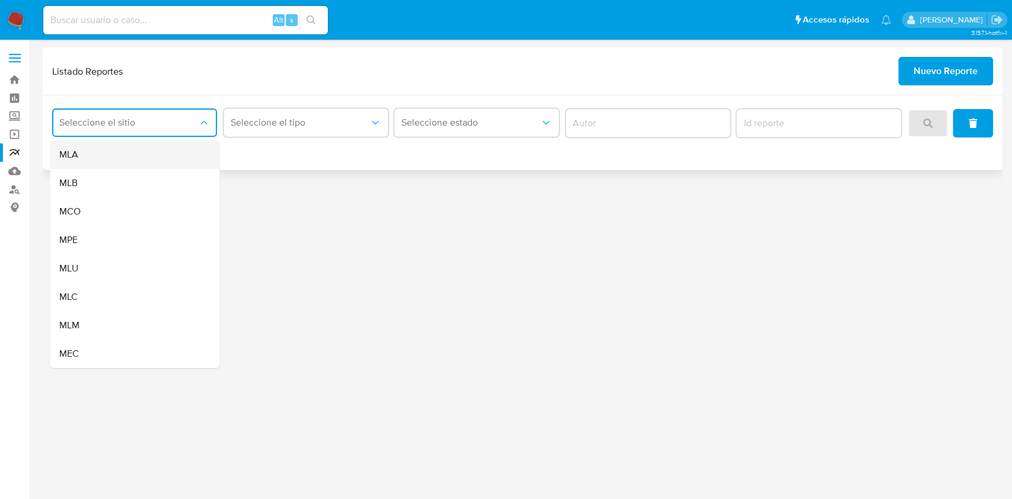
click at [148, 162] on div "MLA" at bounding box center [131, 155] width 144 height 28
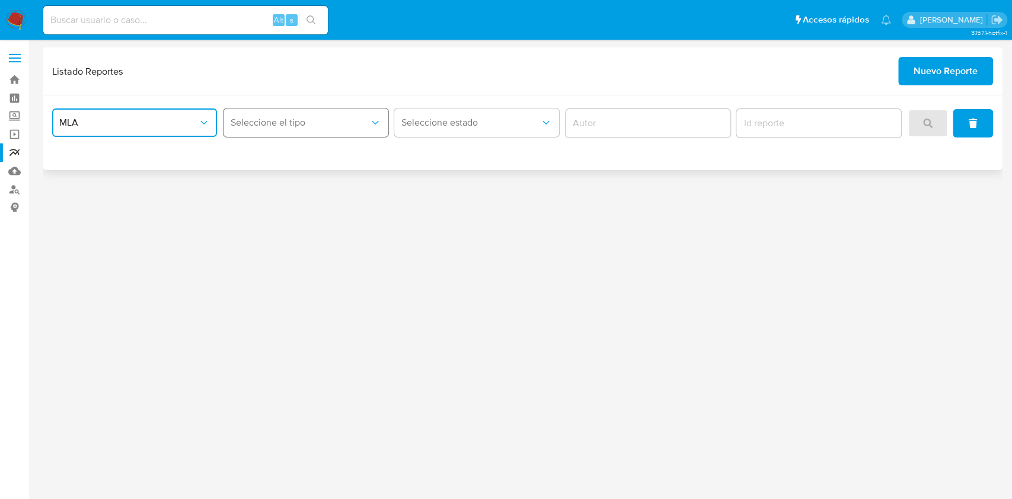
click at [301, 128] on span "Seleccione el tipo" at bounding box center [300, 123] width 139 height 12
click at [325, 195] on div "LEGAJO UNICO" at bounding box center [303, 183] width 144 height 28
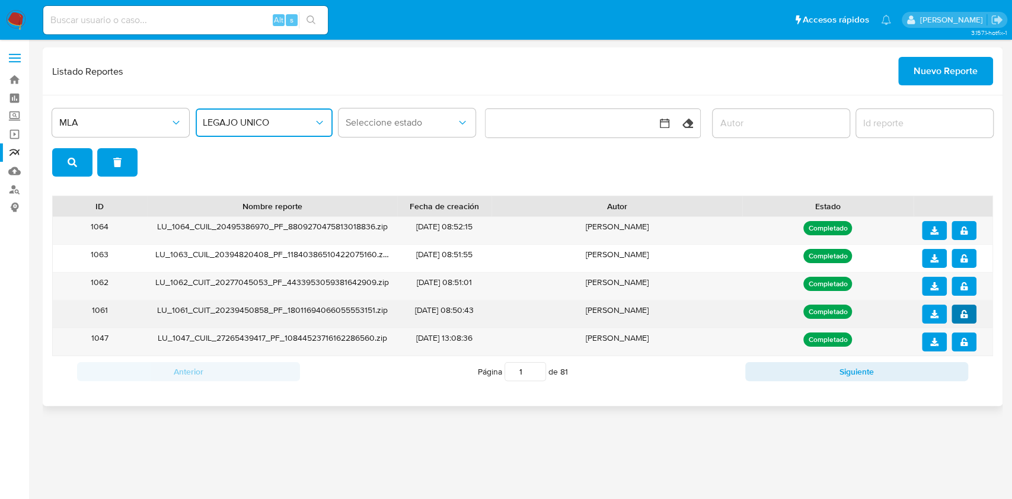
click at [963, 317] on icon "notify_security" at bounding box center [964, 314] width 7 height 8
click at [939, 317] on button "download" at bounding box center [934, 314] width 25 height 19
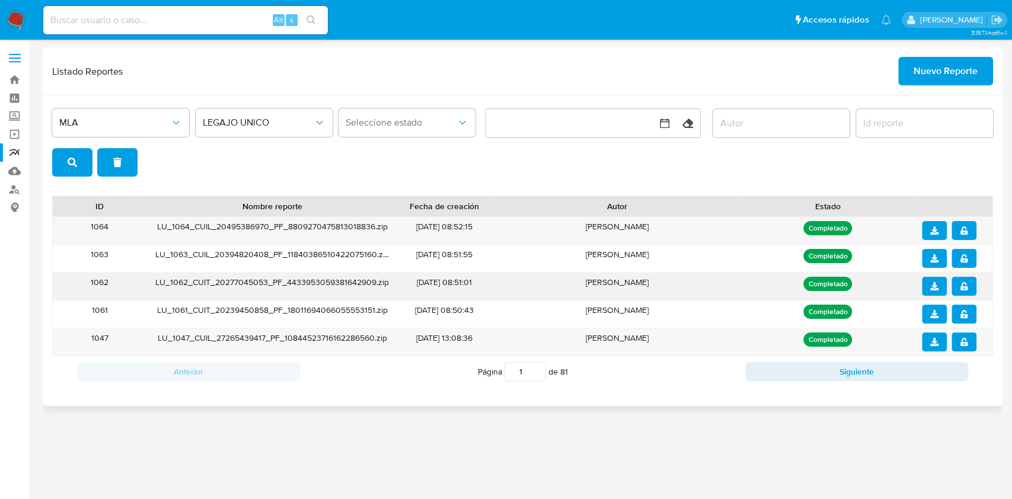
click at [970, 288] on button "notify_security" at bounding box center [964, 286] width 25 height 19
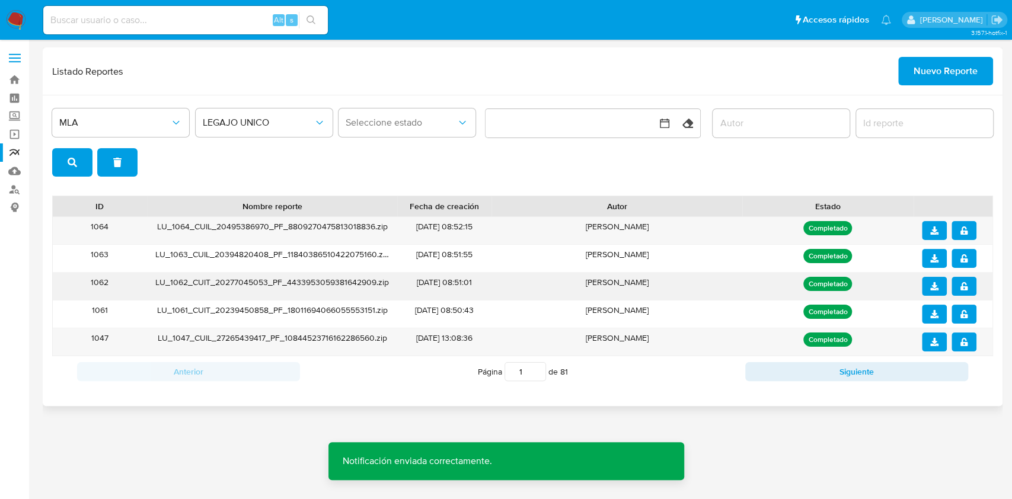
click at [936, 288] on icon "download" at bounding box center [934, 286] width 8 height 8
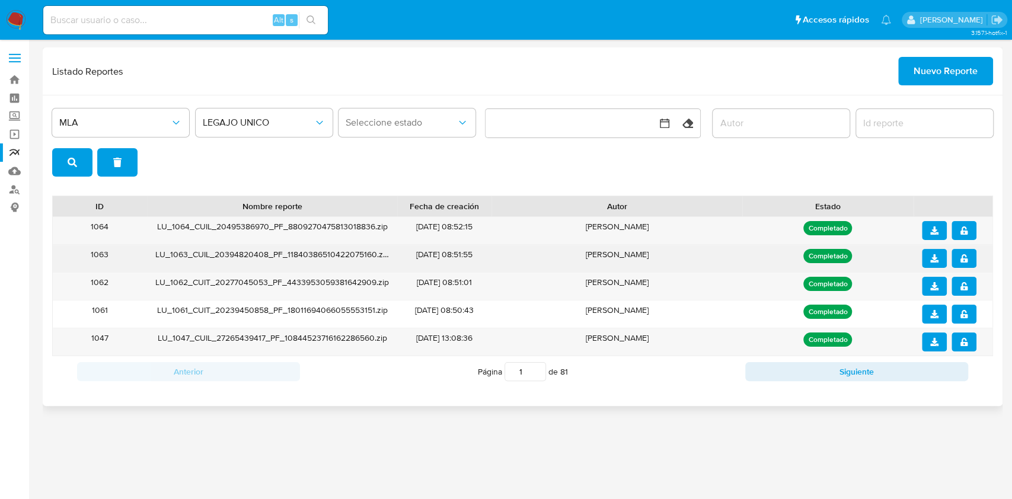
click at [972, 262] on button "notify_security" at bounding box center [964, 258] width 25 height 19
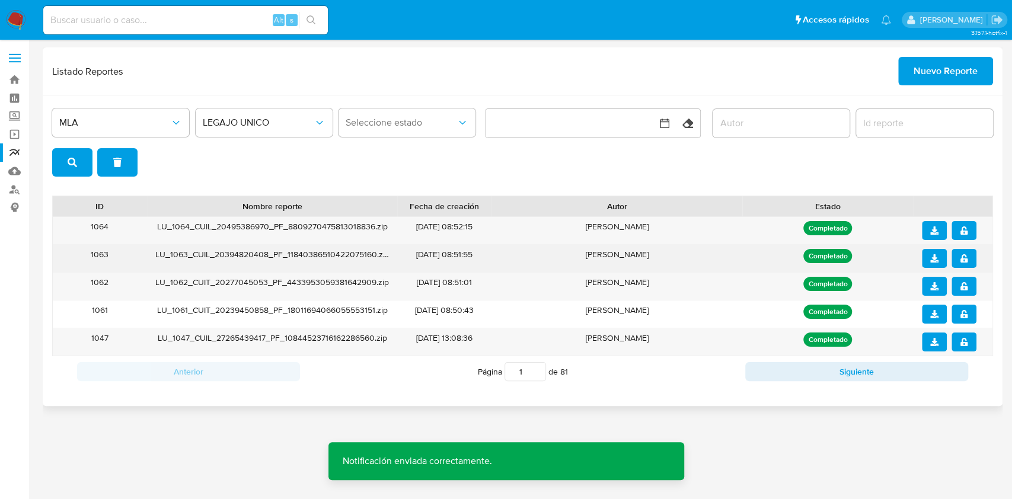
click at [929, 254] on button "download" at bounding box center [934, 258] width 25 height 19
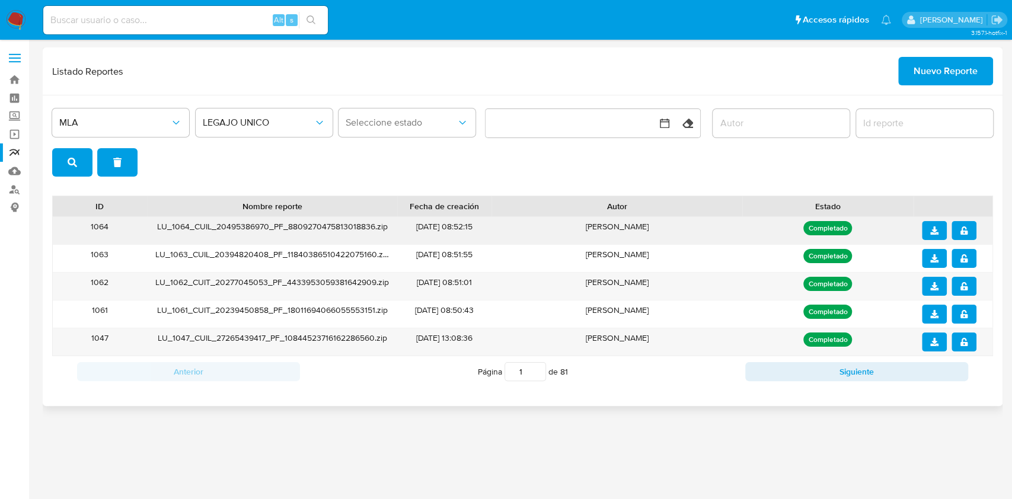
click at [971, 227] on button "notify_security" at bounding box center [964, 230] width 25 height 19
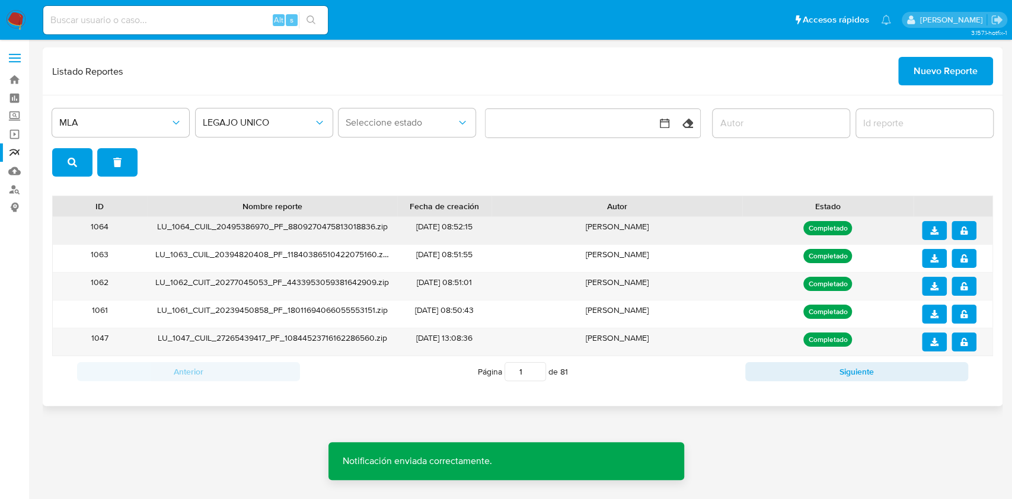
click at [938, 230] on icon "download" at bounding box center [934, 231] width 8 height 8
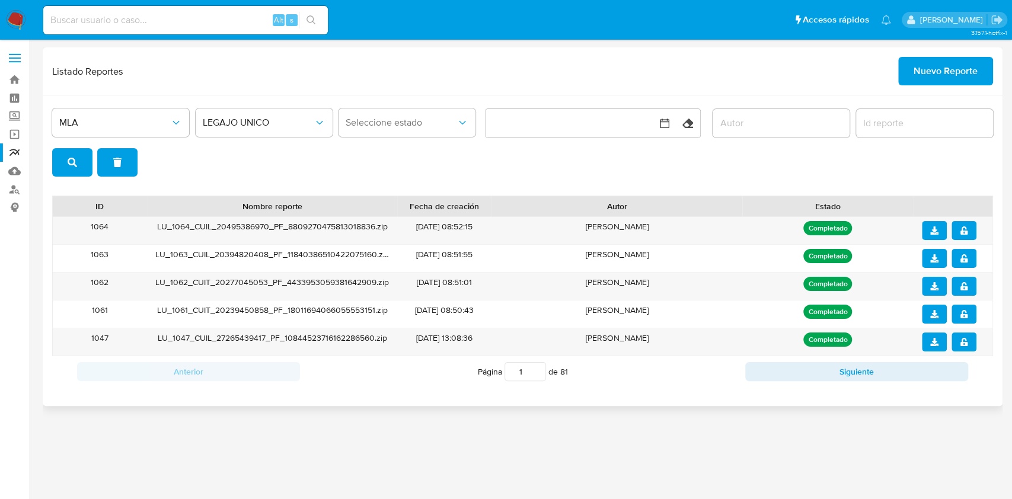
click at [504, 176] on div "MLA LEGAJO UNICO Seleccione estado Limpiar" at bounding box center [522, 141] width 941 height 72
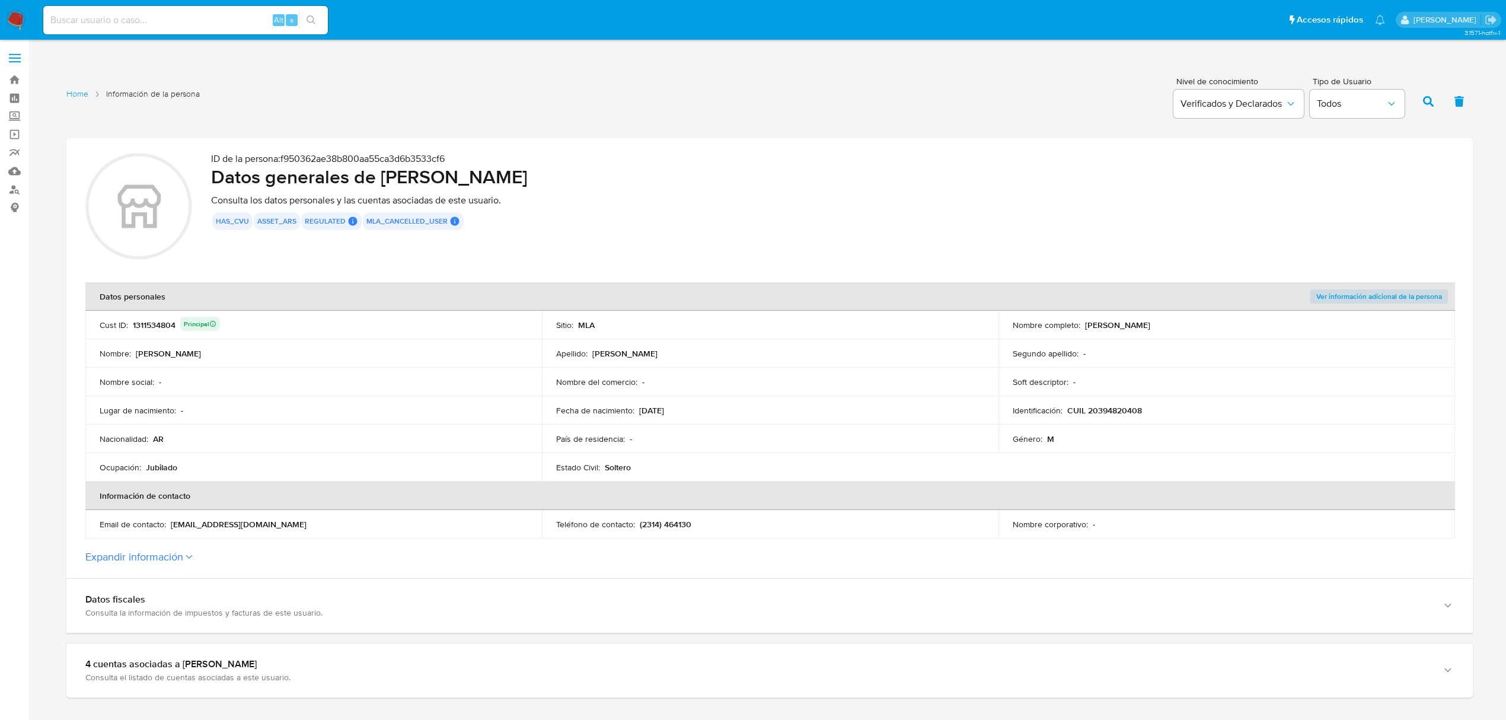
click at [213, 321] on icon at bounding box center [212, 323] width 7 height 7
click at [205, 325] on div "Principal" at bounding box center [200, 323] width 33 height 7
